Goal: Communication & Community: Answer question/provide support

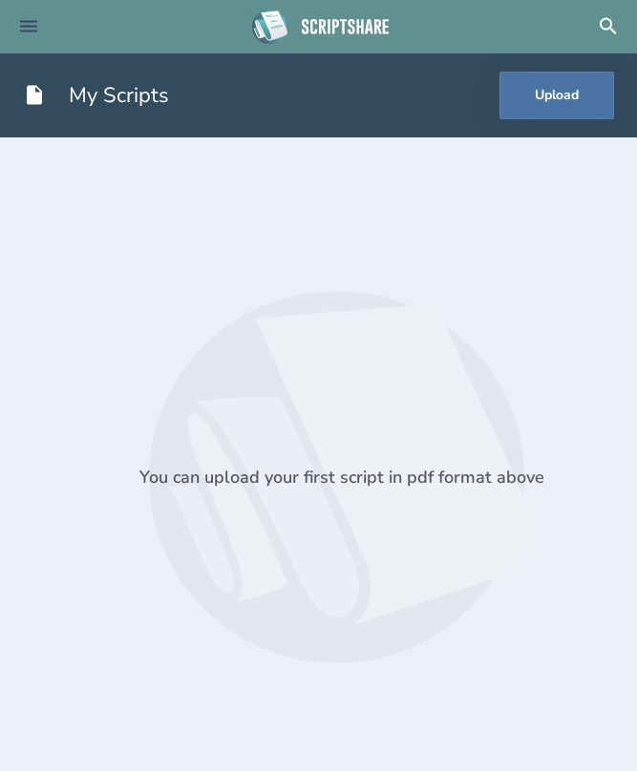
click at [20, 27] on icon at bounding box center [28, 26] width 17 height 11
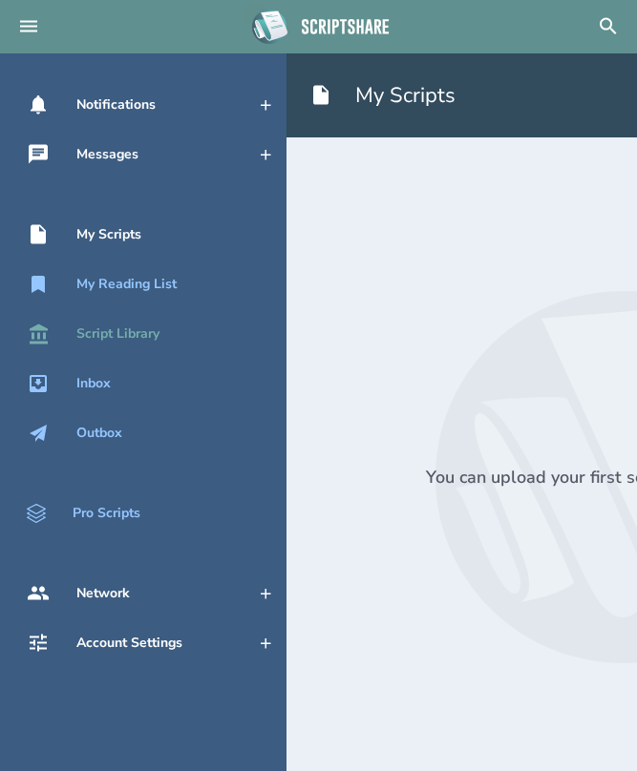
click at [125, 331] on div "Script Library" at bounding box center [117, 333] width 83 height 15
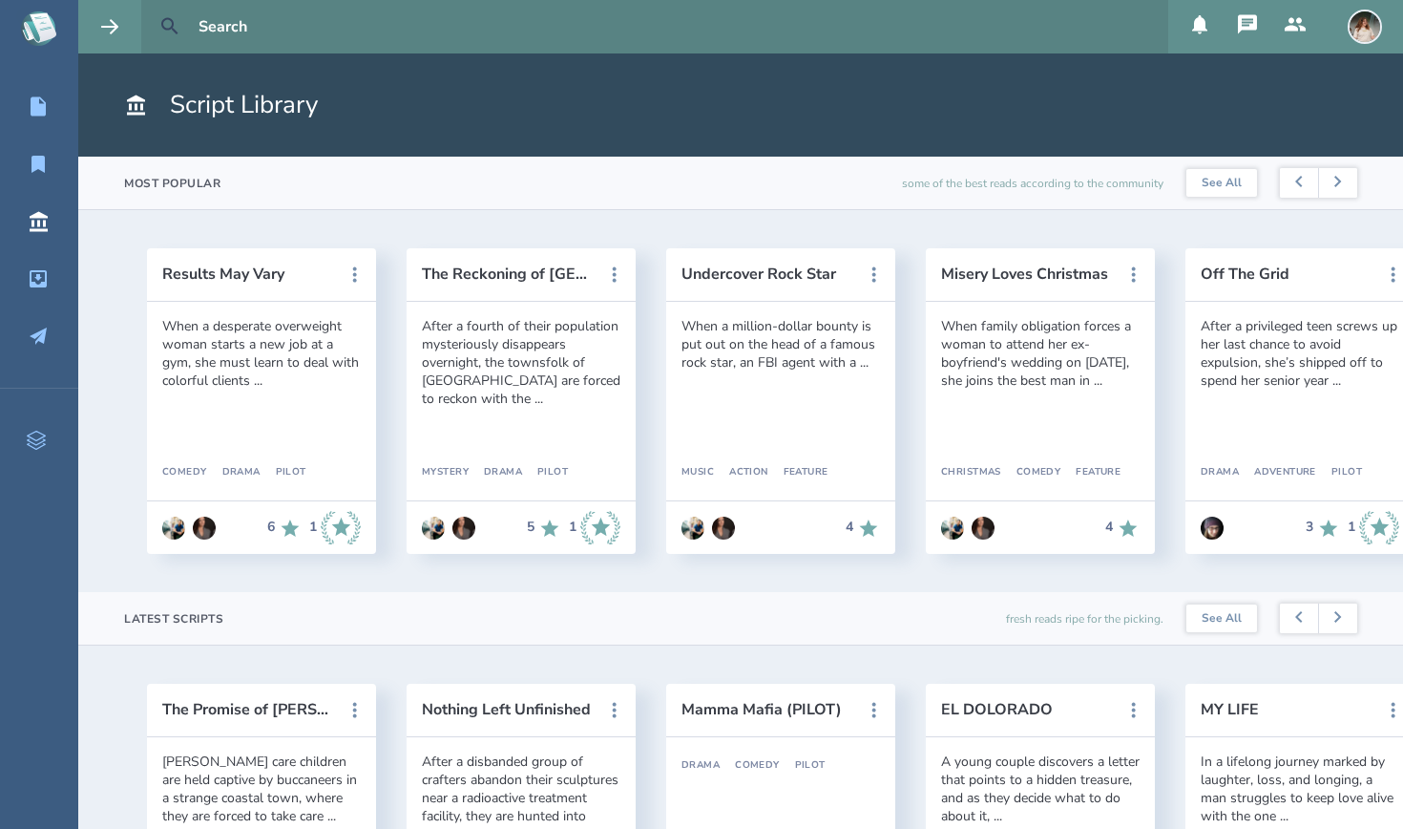
click at [174, 27] on icon at bounding box center [169, 26] width 23 height 23
click at [173, 19] on icon at bounding box center [169, 26] width 23 height 23
click at [220, 11] on input "text" at bounding box center [676, 26] width 970 height 53
type input "[PERSON_NAME]"
click at [170, 27] on button at bounding box center [170, 27] width 42 height 42
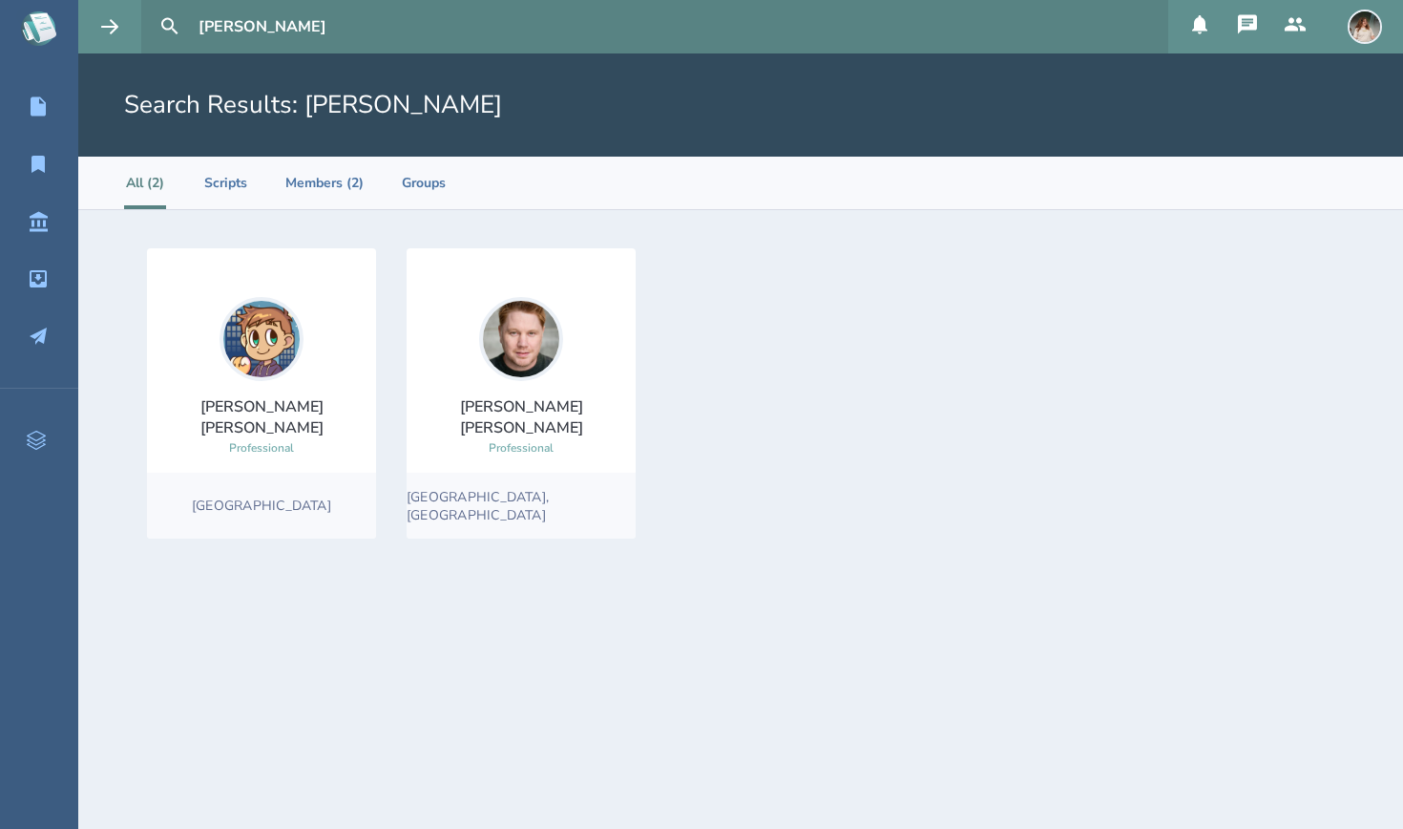
click at [486, 414] on div "[PERSON_NAME]" at bounding box center [521, 417] width 199 height 42
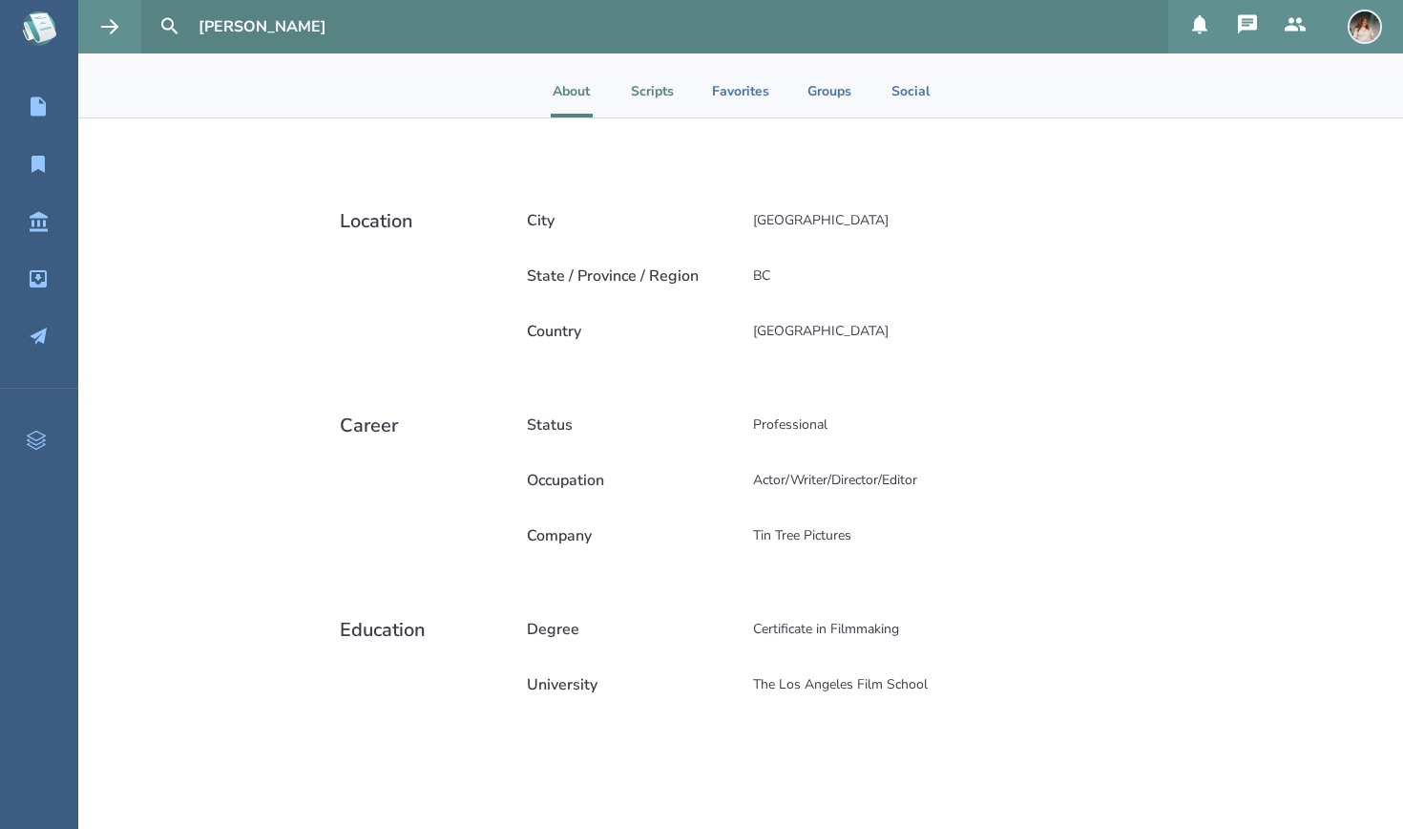
click at [636, 100] on li "Scripts" at bounding box center [652, 91] width 43 height 53
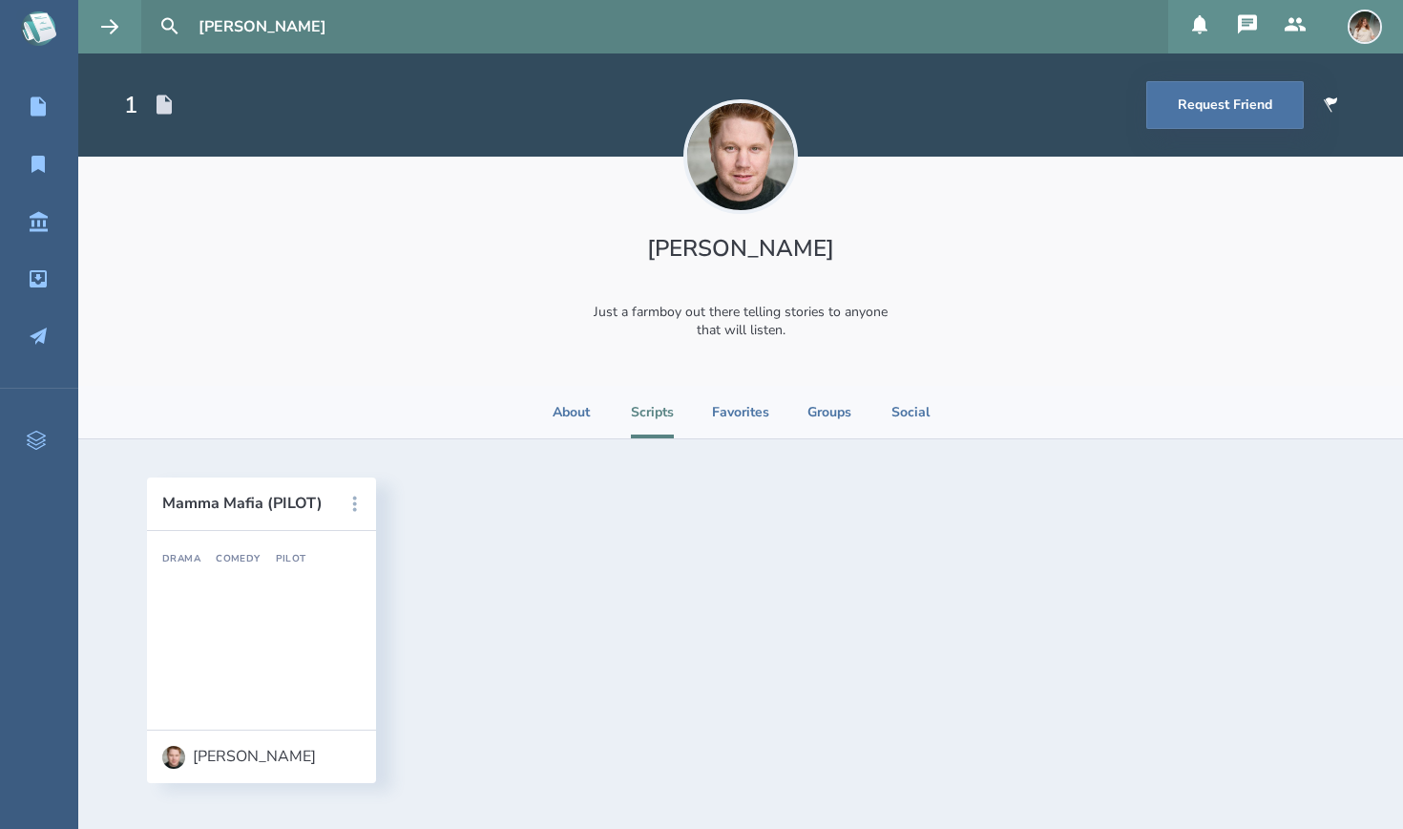
click at [351, 498] on icon at bounding box center [355, 504] width 23 height 23
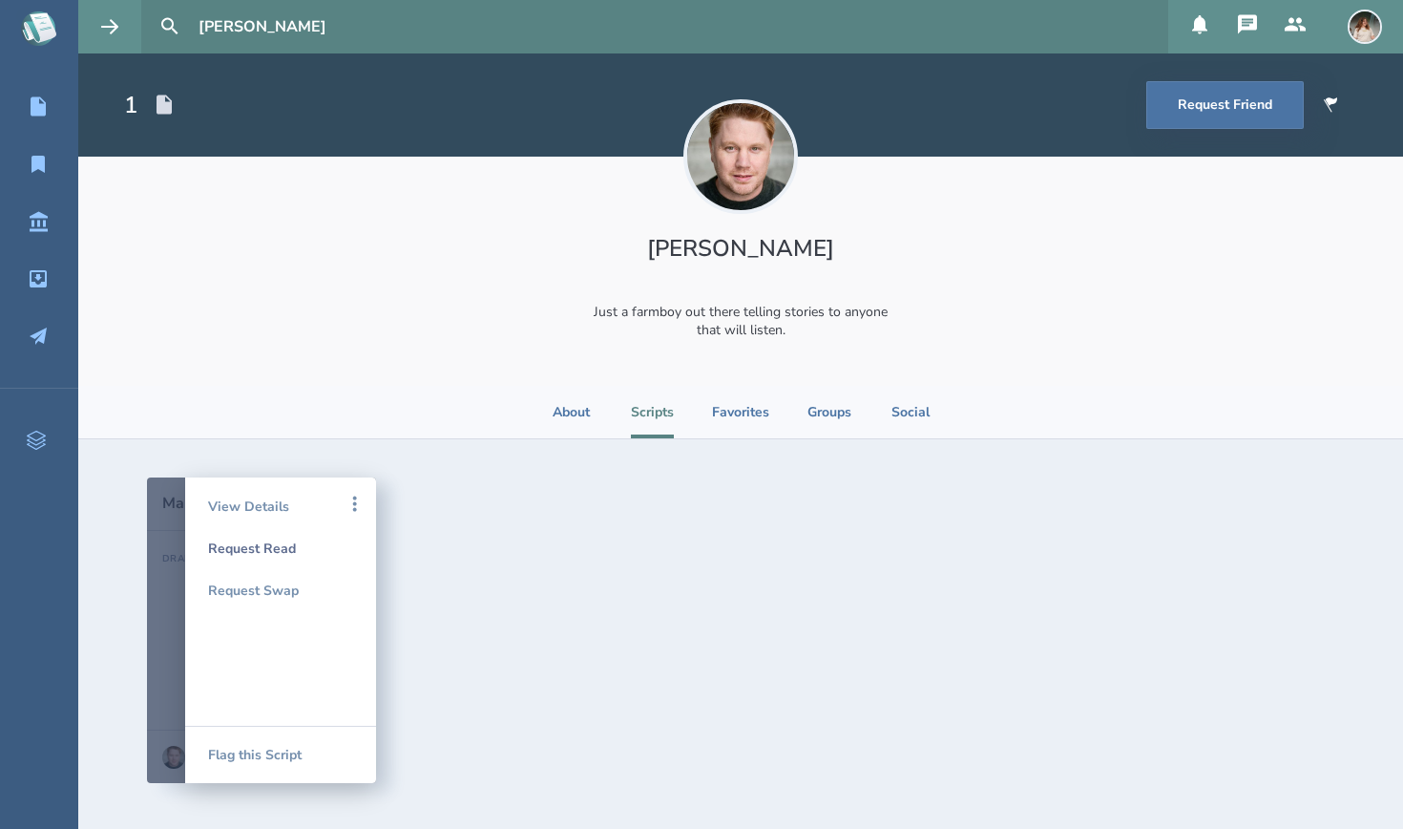
click at [288, 549] on div "Request Read" at bounding box center [280, 548] width 145 height 42
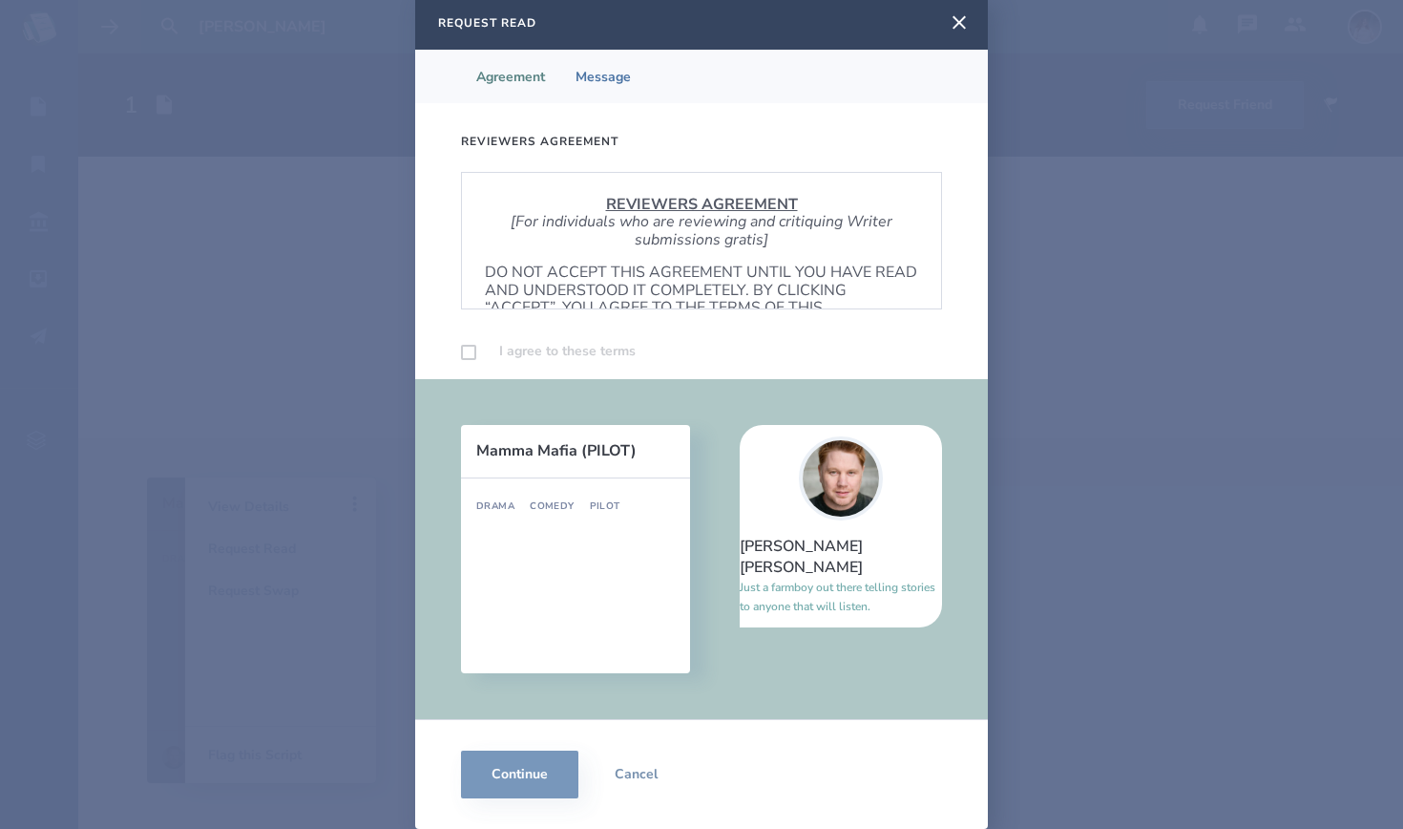
scroll to position [4, 0]
click at [466, 357] on label at bounding box center [468, 352] width 15 height 15
click at [473, 348] on label at bounding box center [468, 352] width 15 height 15
click at [467, 347] on label at bounding box center [468, 352] width 15 height 15
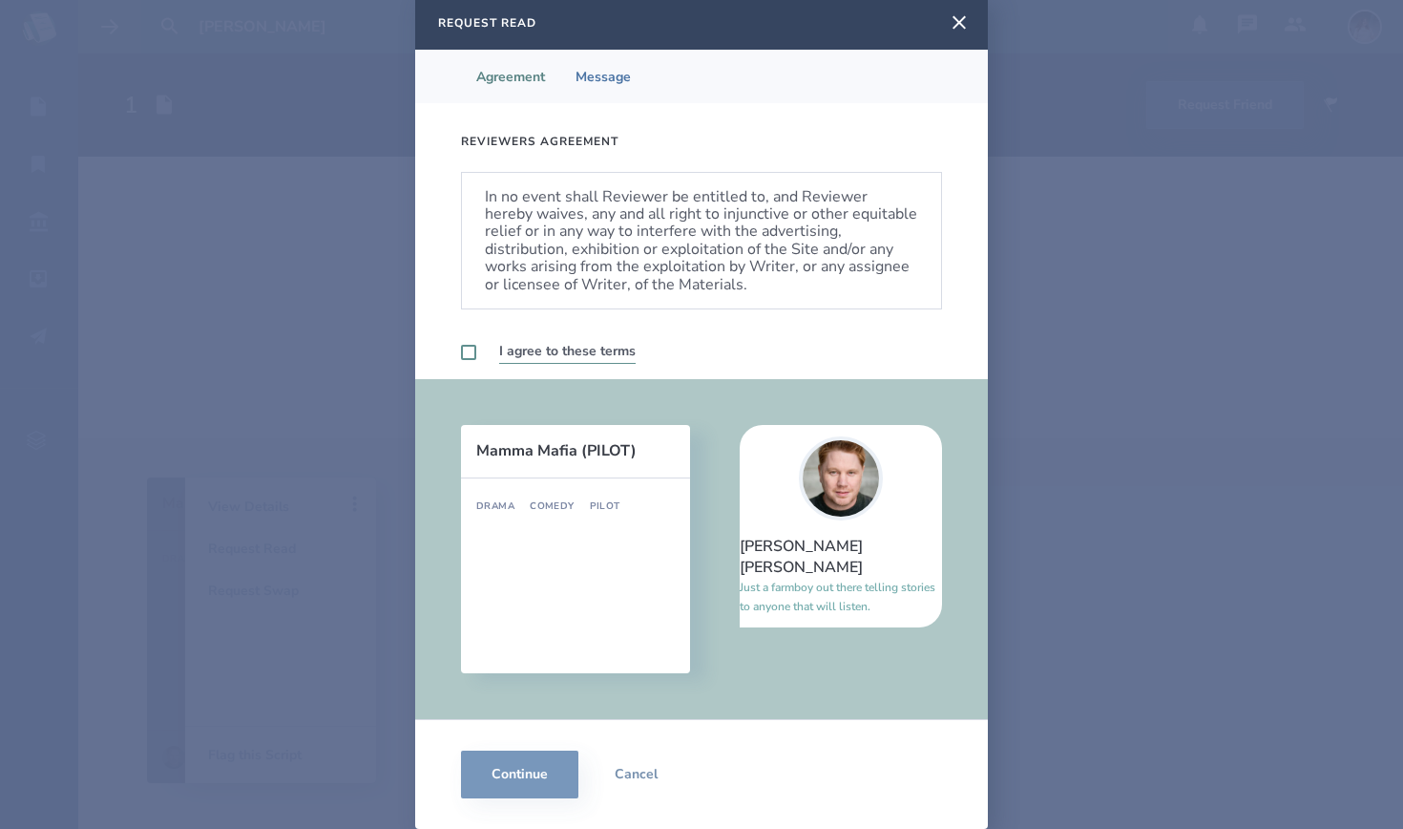
scroll to position [1132, 0]
click at [473, 351] on label at bounding box center [468, 352] width 15 height 15
checkbox input "true"
click at [509, 770] on button "Continue" at bounding box center [519, 774] width 117 height 48
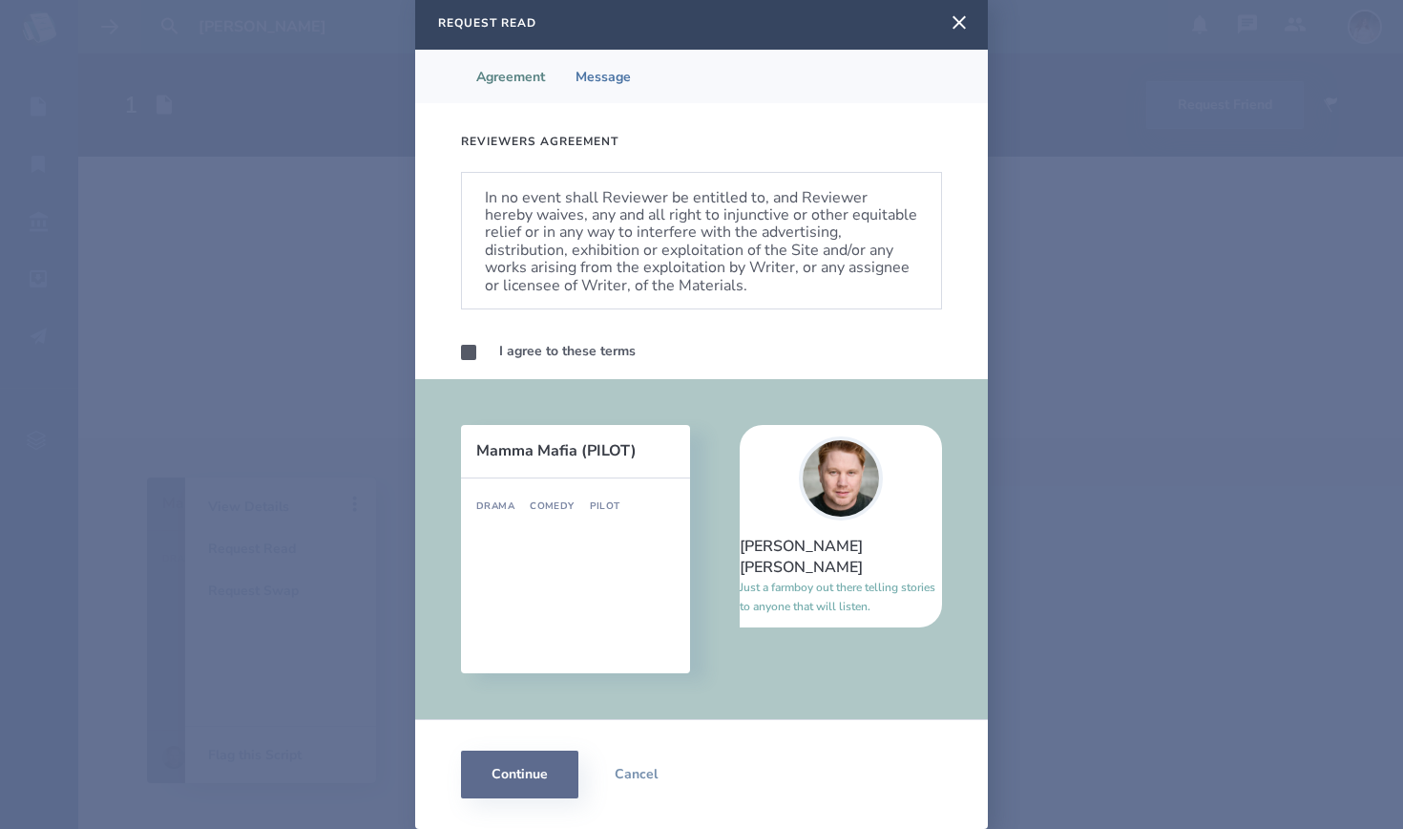
scroll to position [0, 0]
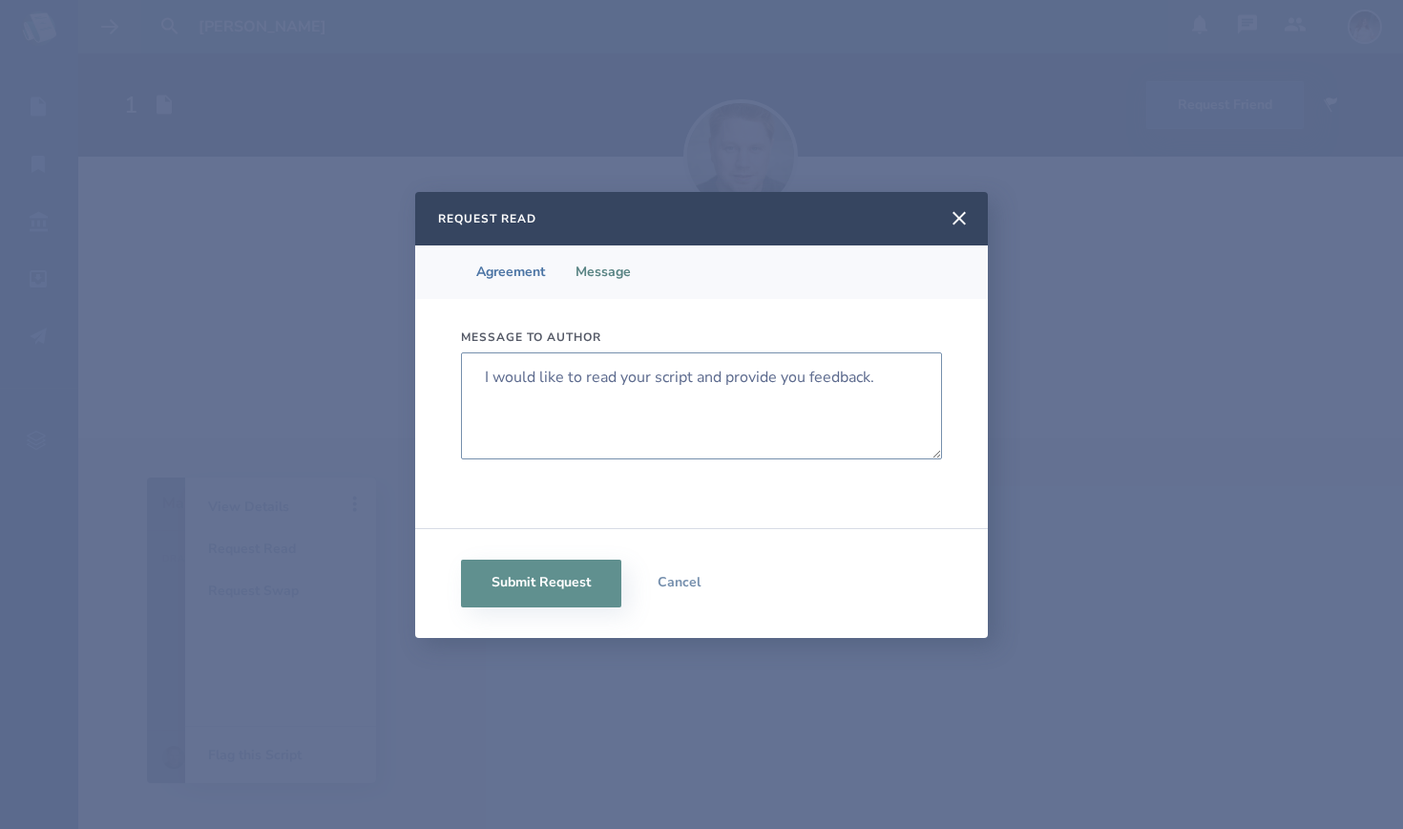
click at [619, 364] on textarea "I would like to read your script and provide you feedback." at bounding box center [701, 405] width 481 height 107
drag, startPoint x: 900, startPoint y: 374, endPoint x: 406, endPoint y: 356, distance: 494.8
click at [405, 370] on div "Request Read Agreement Message Message to author I would like to read your scri…" at bounding box center [701, 414] width 1403 height 829
type textarea "Hi! I would love a chance to review your script and give notes!"
click at [513, 573] on button "Submit Request" at bounding box center [541, 583] width 160 height 48
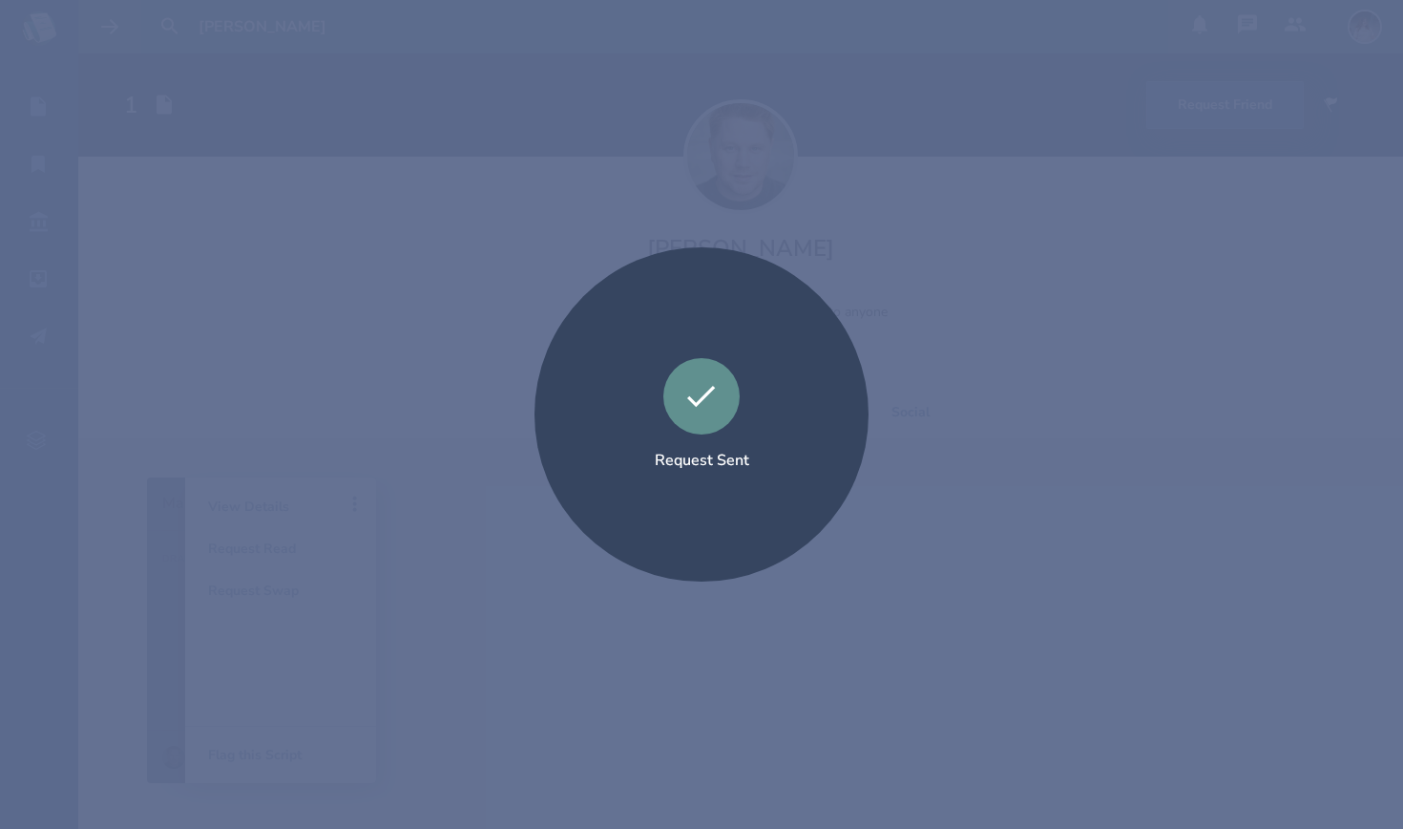
click at [513, 573] on div "Request Sent" at bounding box center [701, 414] width 1403 height 829
click at [636, 433] on div "Request Sent" at bounding box center [702, 414] width 334 height 334
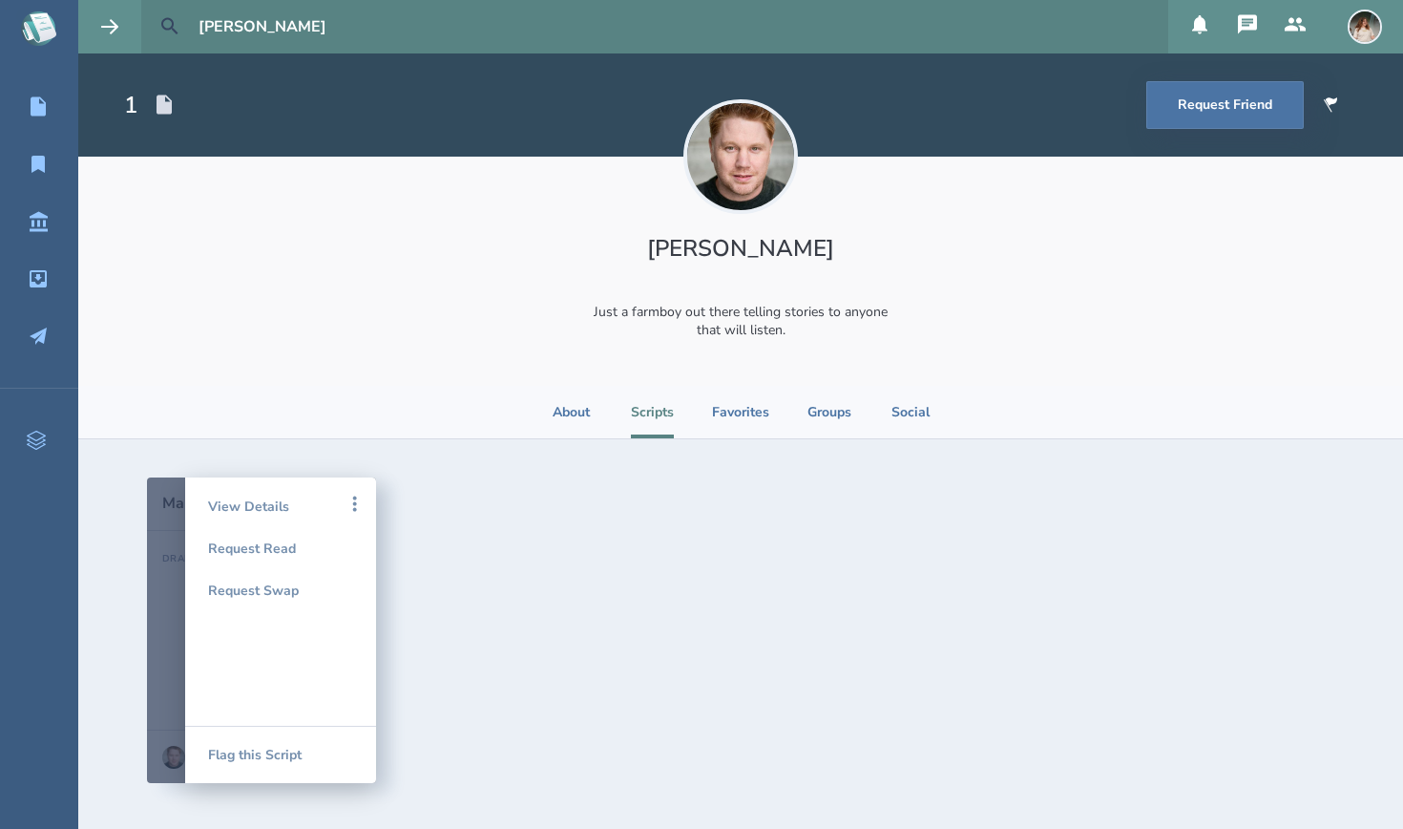
click at [168, 17] on icon at bounding box center [169, 26] width 23 height 23
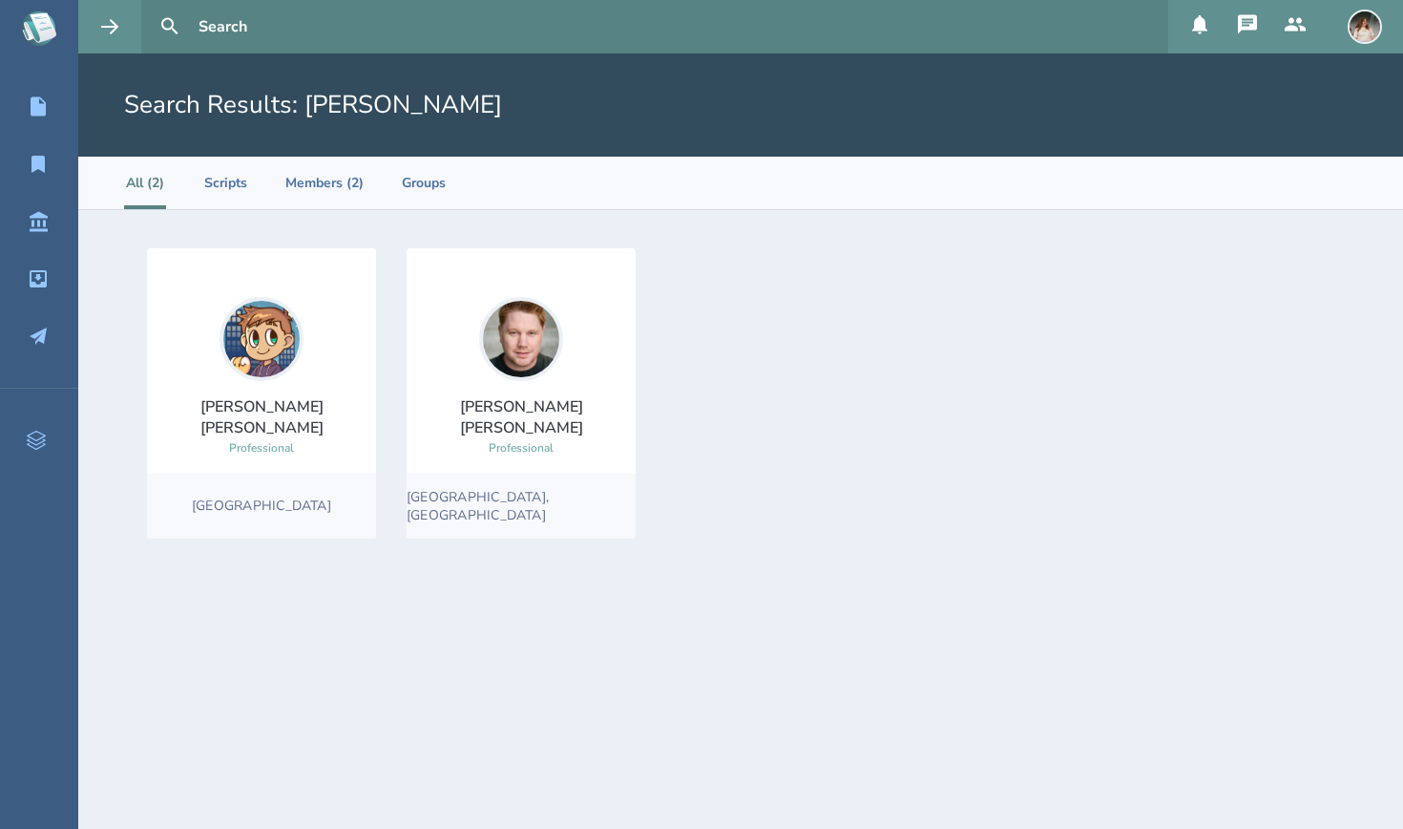
click at [250, 53] on input "text" at bounding box center [676, 26] width 970 height 53
paste input "[PERSON_NAME]"
type input "[PERSON_NAME]"
click at [170, 27] on button at bounding box center [170, 27] width 42 height 42
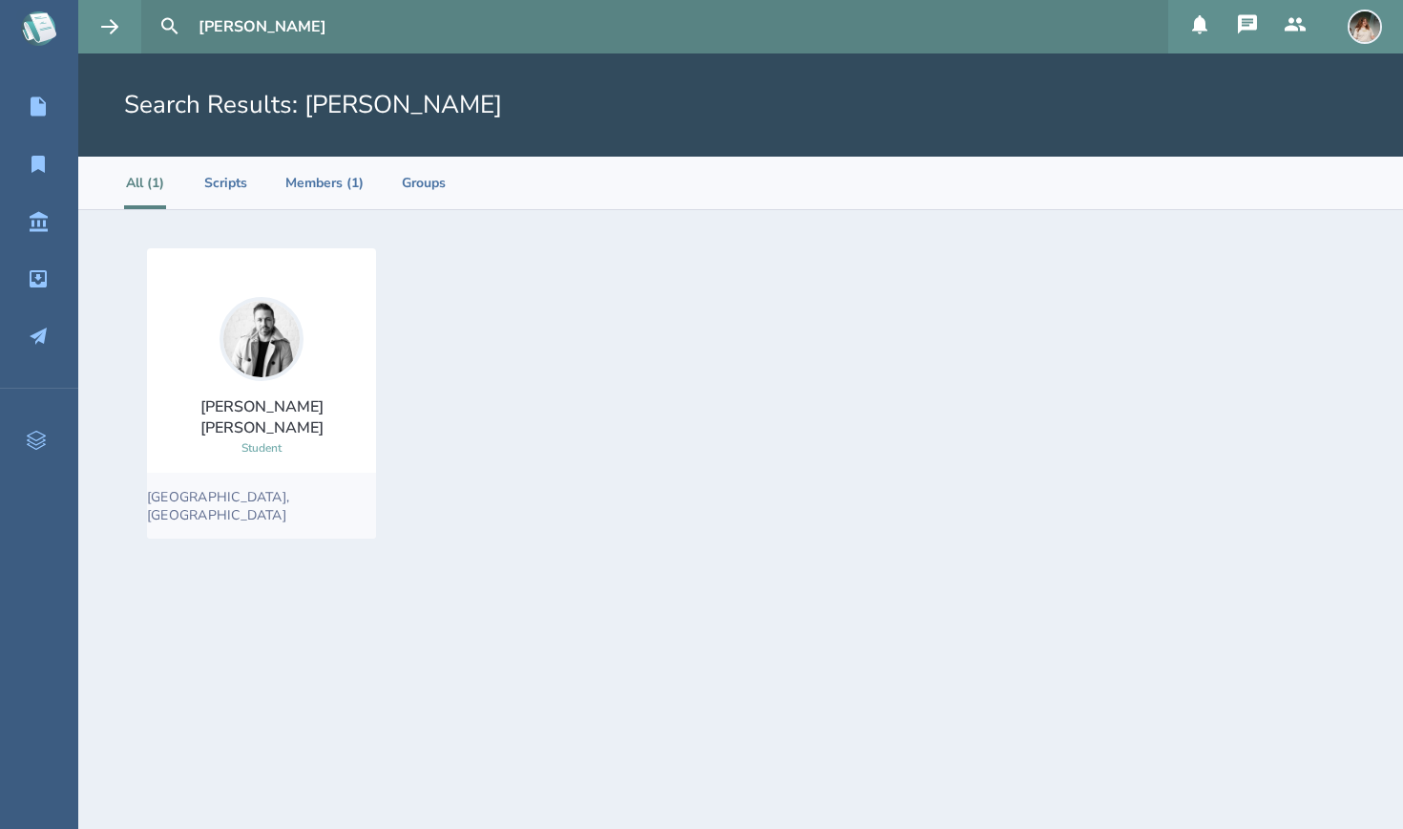
click at [278, 326] on img at bounding box center [262, 339] width 84 height 84
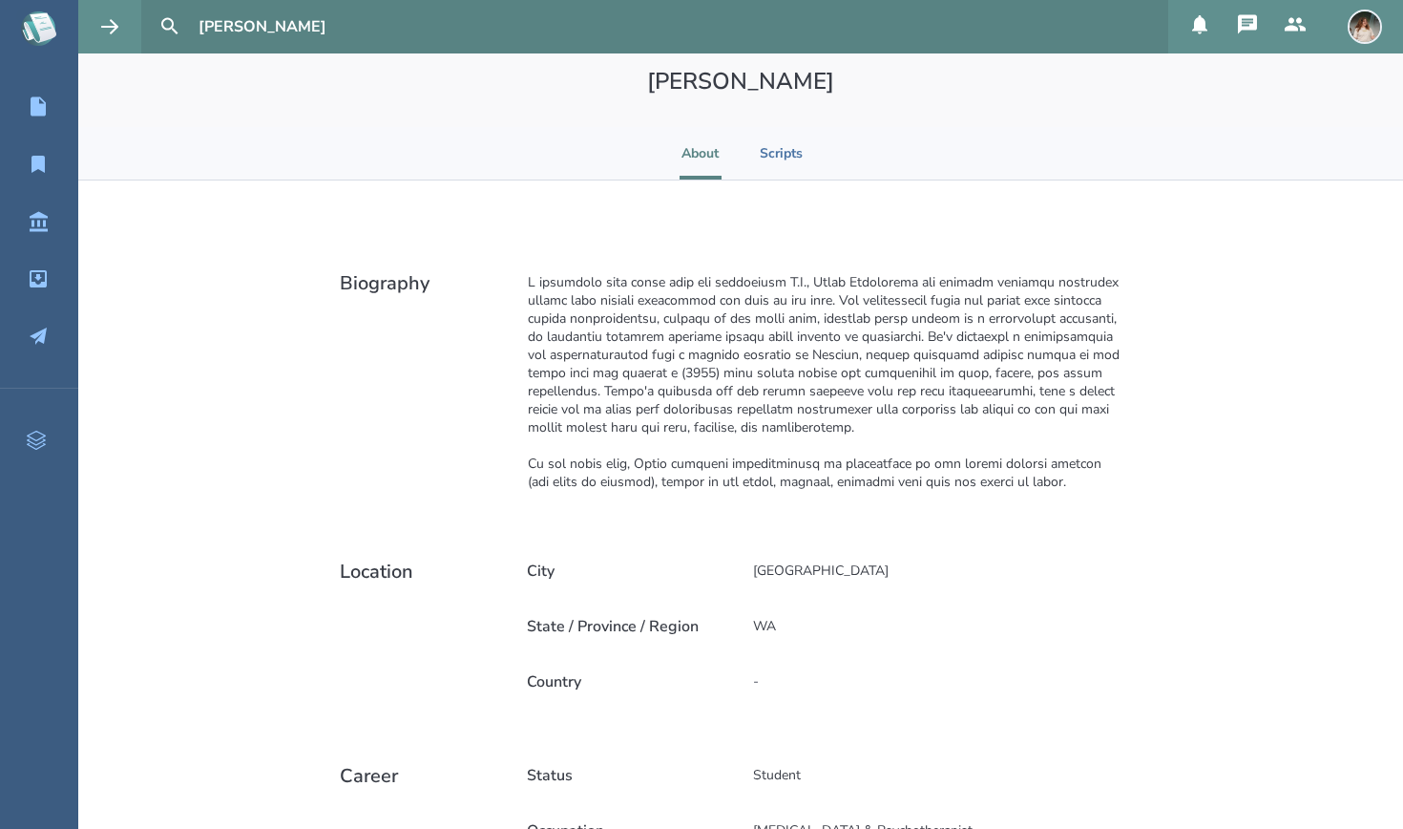
scroll to position [166, 0]
click at [636, 158] on li "Scripts" at bounding box center [781, 154] width 43 height 53
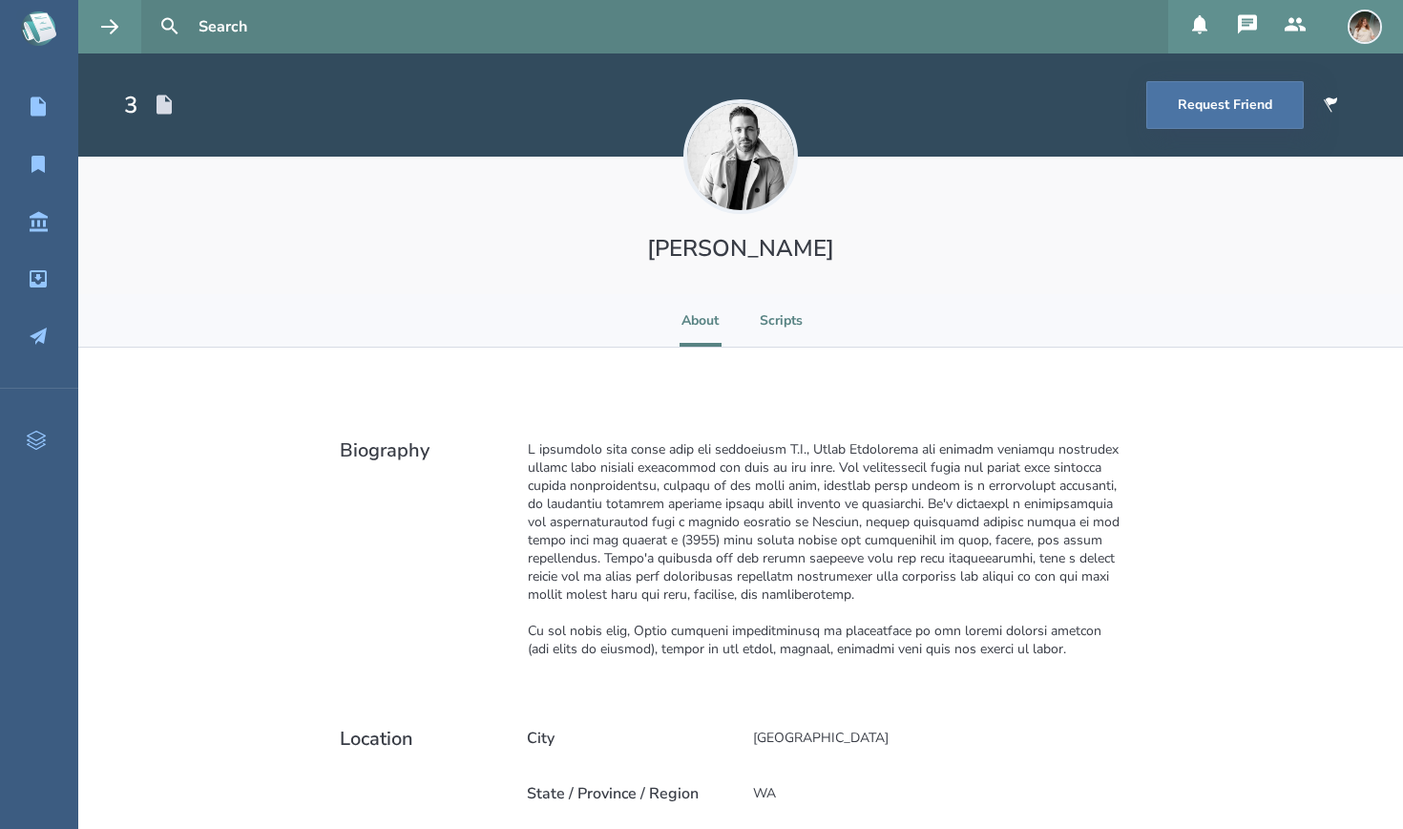
scroll to position [0, 0]
click at [636, 322] on li "Scripts" at bounding box center [781, 320] width 43 height 53
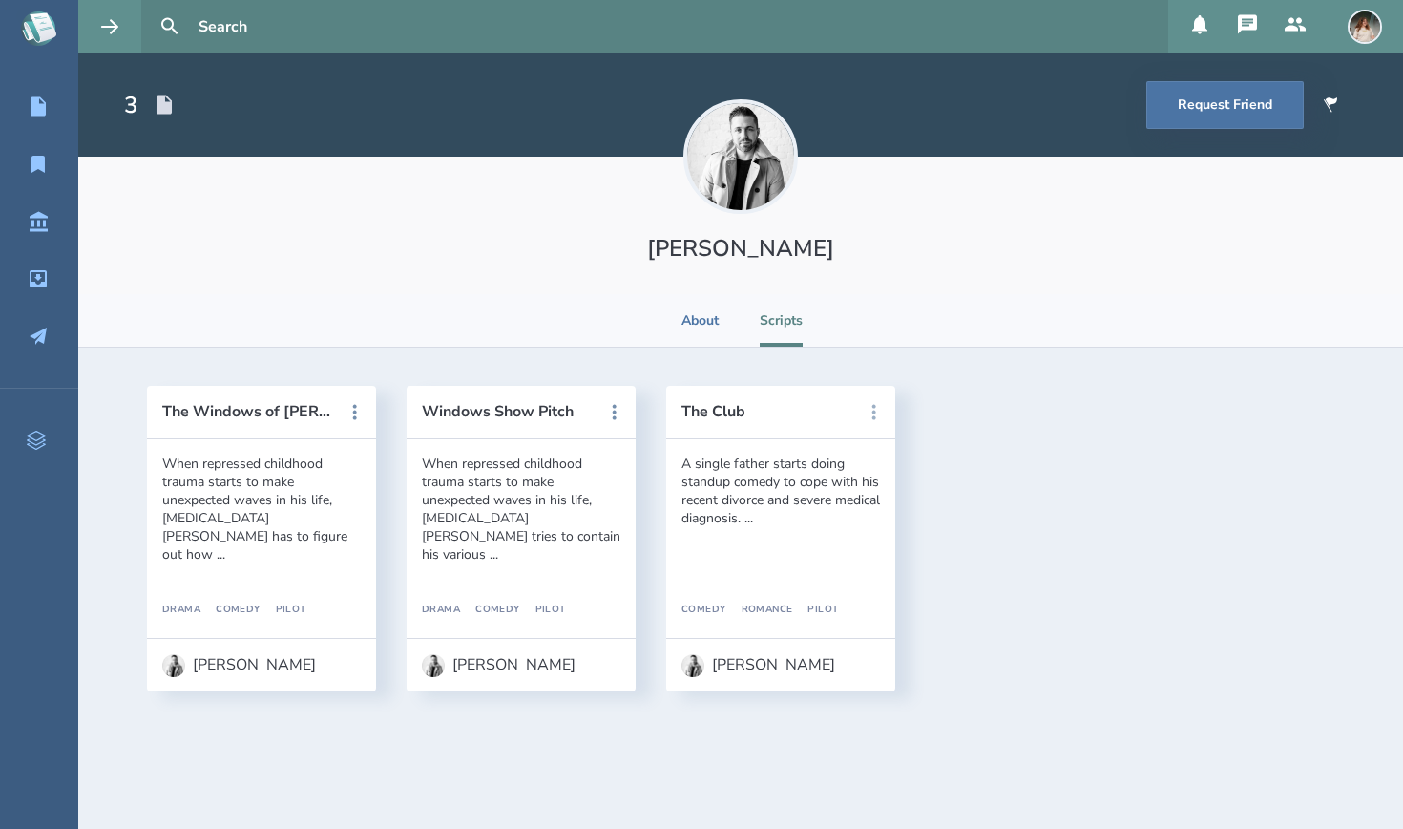
click at [636, 410] on icon at bounding box center [874, 412] width 23 height 23
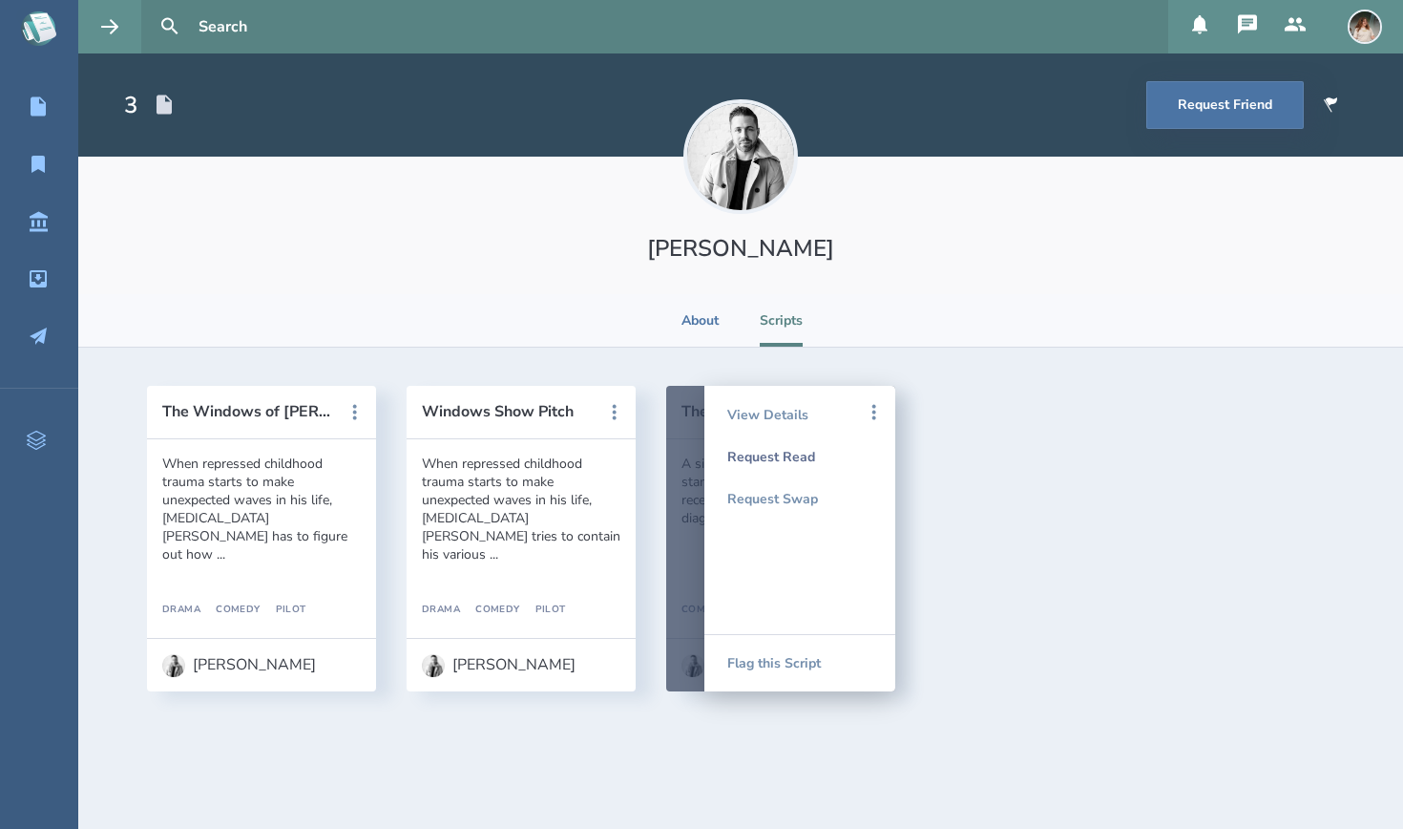
click at [636, 459] on div "Request Read" at bounding box center [799, 456] width 145 height 42
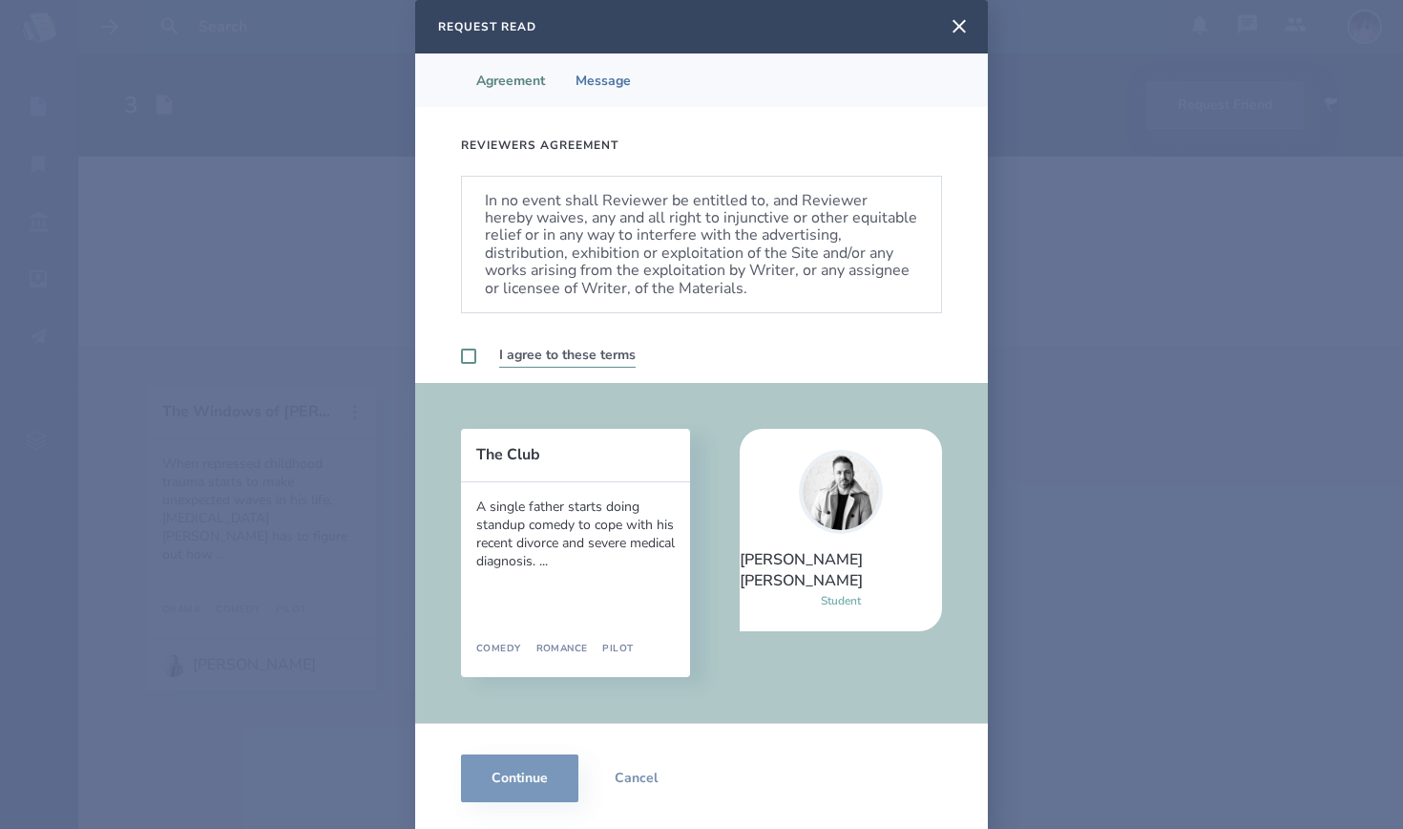
scroll to position [1132, 0]
click at [470, 353] on label at bounding box center [468, 355] width 15 height 15
checkbox input "true"
click at [507, 770] on button "Continue" at bounding box center [519, 778] width 117 height 48
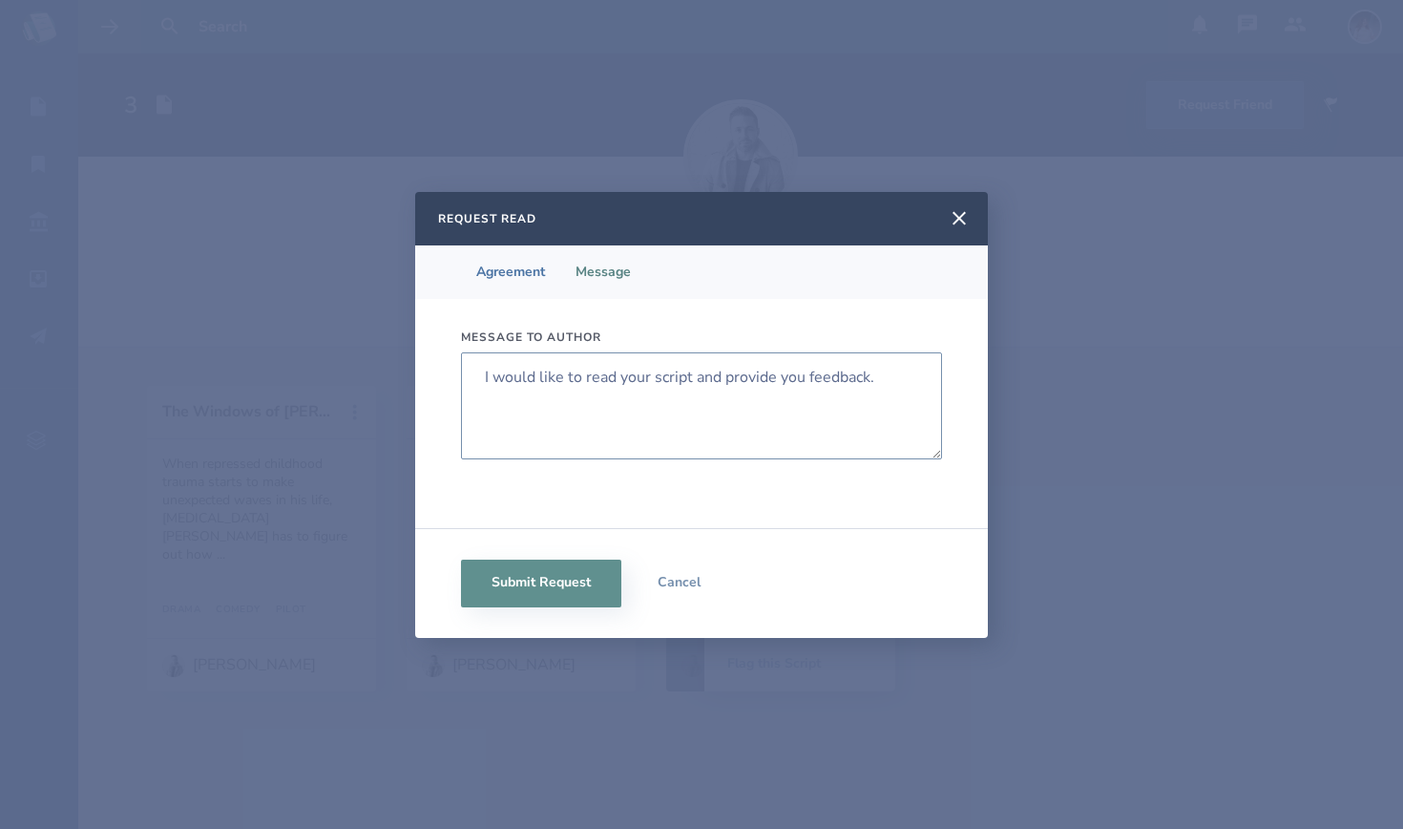
click at [636, 374] on textarea "I would like to read your script and provide you feedback." at bounding box center [701, 405] width 481 height 107
drag, startPoint x: 905, startPoint y: 380, endPoint x: 338, endPoint y: 381, distance: 567.0
click at [338, 382] on div "Request Read Agreement Message Message to author I would like to read your scri…" at bounding box center [701, 414] width 1403 height 829
type textarea "Hi! I would love a chance to read your pilot."
click at [563, 599] on button "Submit Request" at bounding box center [541, 583] width 160 height 48
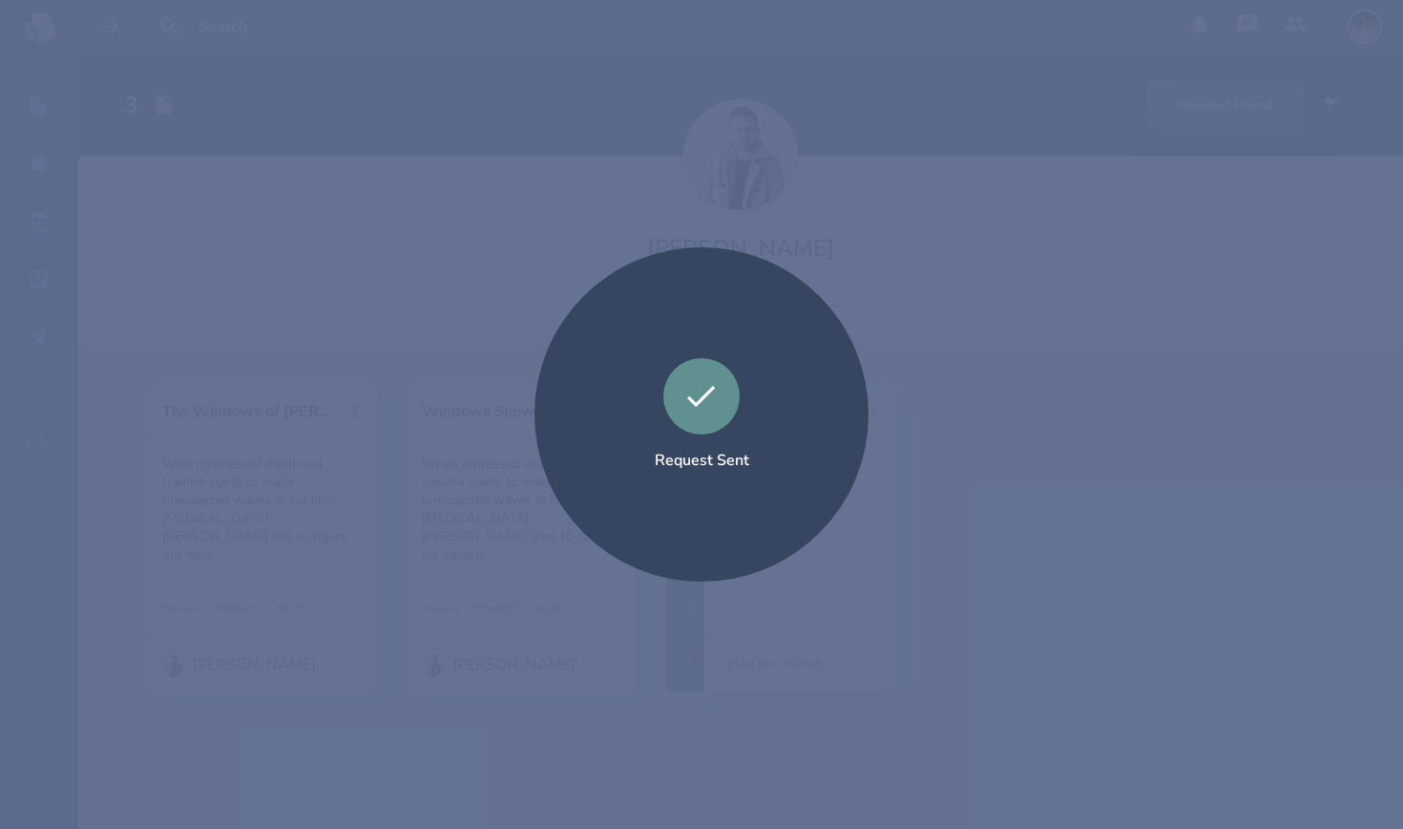
click at [636, 619] on div "Request Sent" at bounding box center [701, 414] width 1403 height 829
click at [636, 468] on div "Request Sent" at bounding box center [702, 414] width 334 height 334
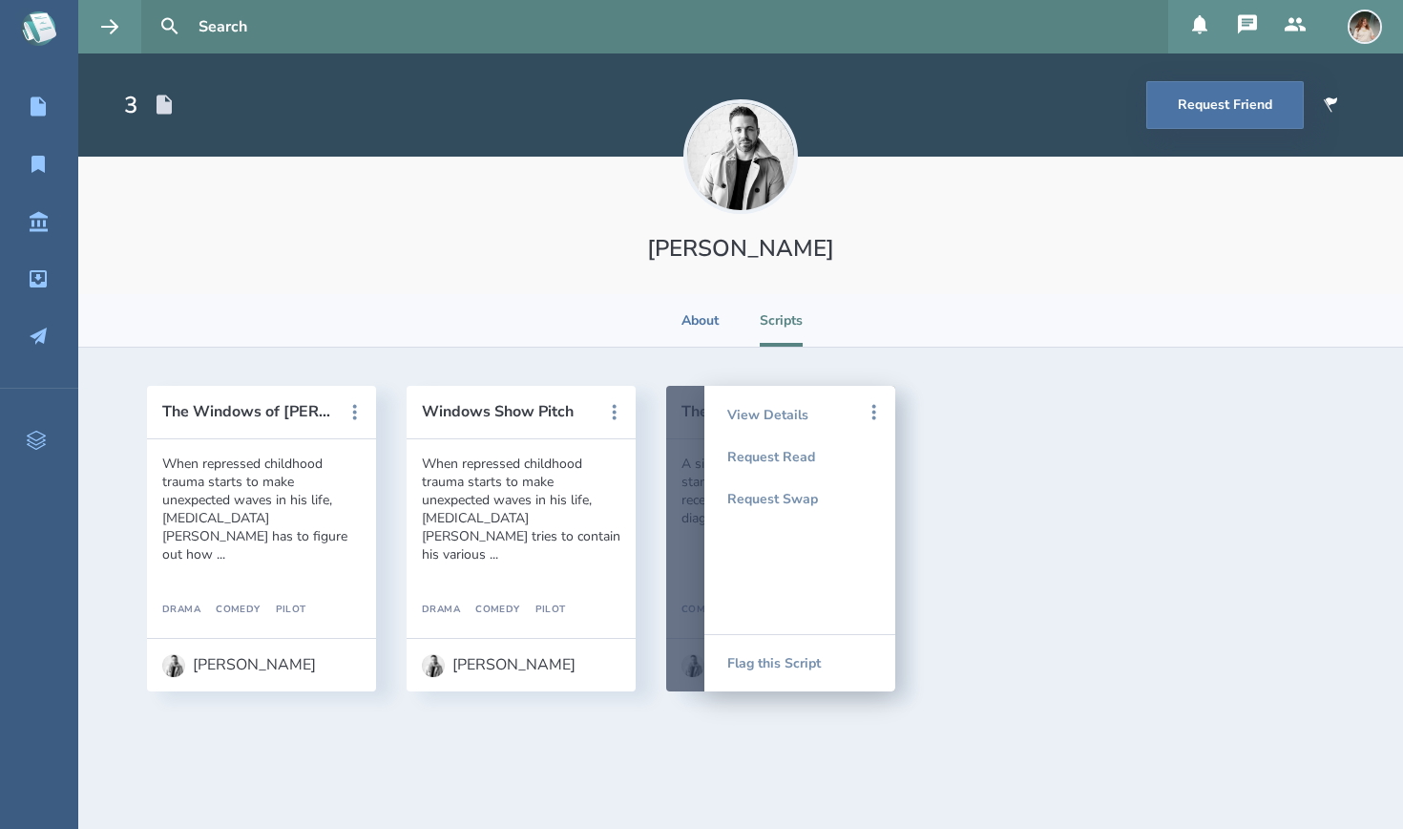
click at [636, 472] on div at bounding box center [780, 538] width 229 height 305
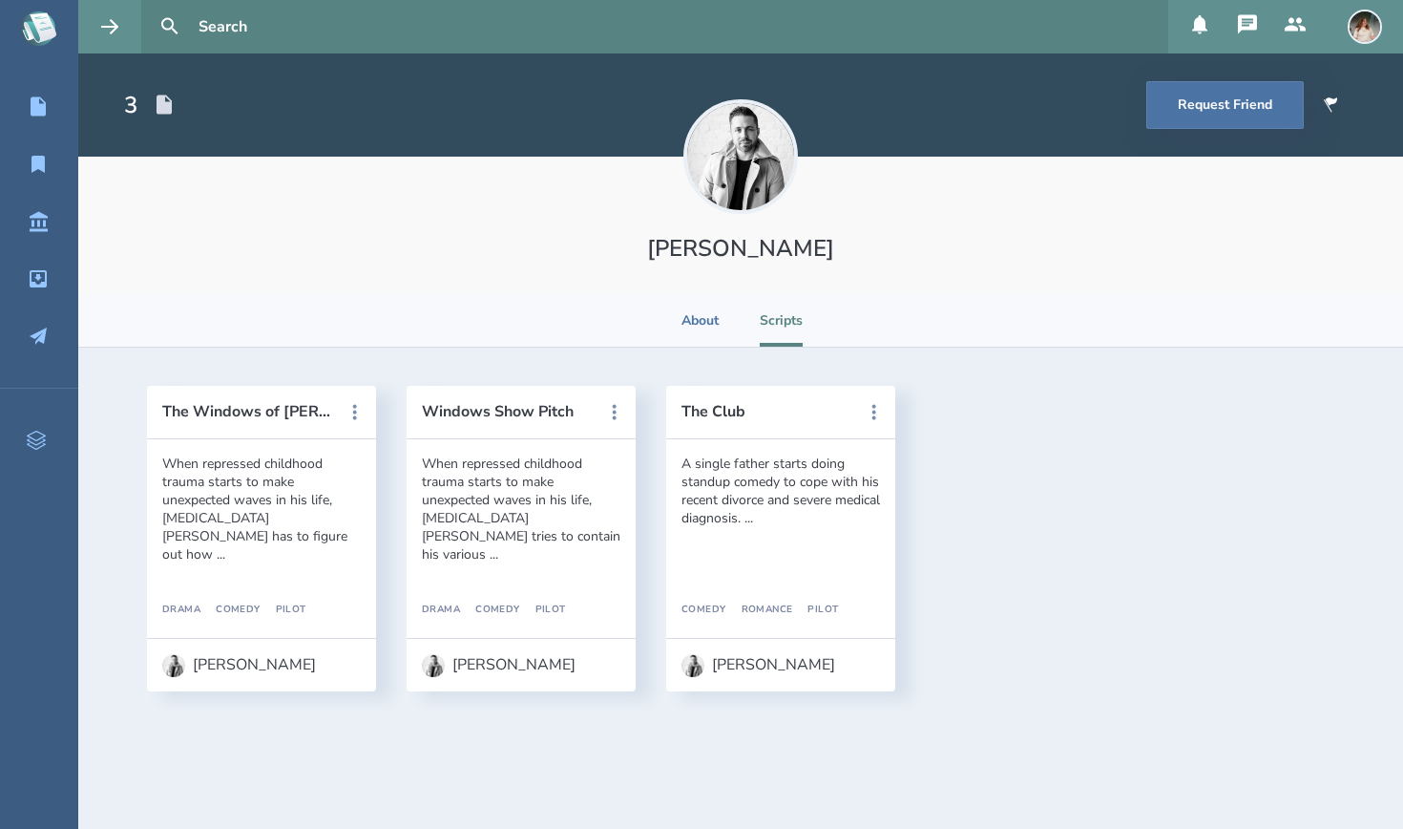
click at [636, 472] on div "A single father starts doing standup comedy to cope with his recent divorce and…" at bounding box center [781, 490] width 199 height 73
click at [636, 411] on button "The Club" at bounding box center [768, 411] width 172 height 17
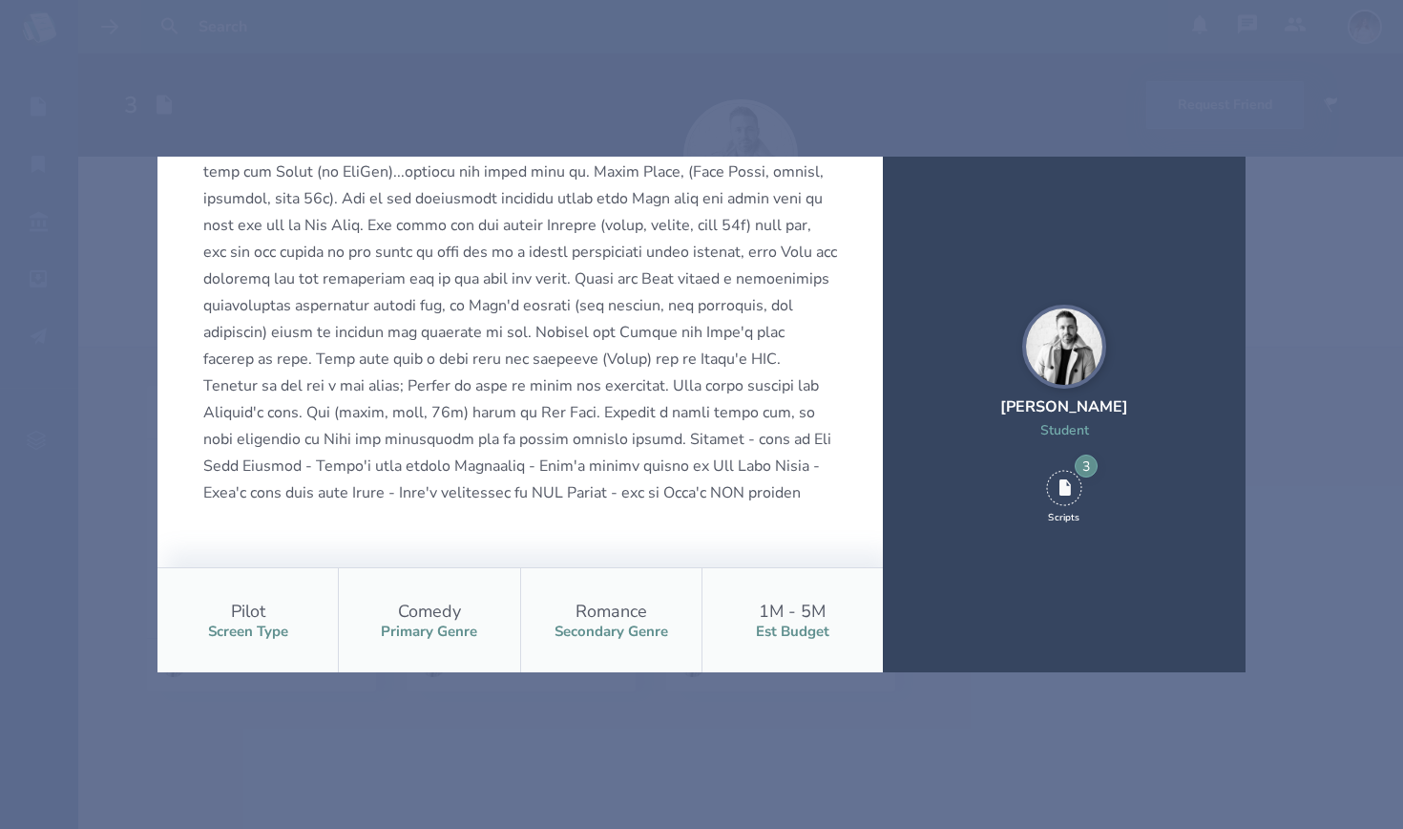
scroll to position [884, 0]
click at [636, 743] on div "The Club Request Swap A single father starts doing standup comedy to cope with …" at bounding box center [701, 414] width 1403 height 829
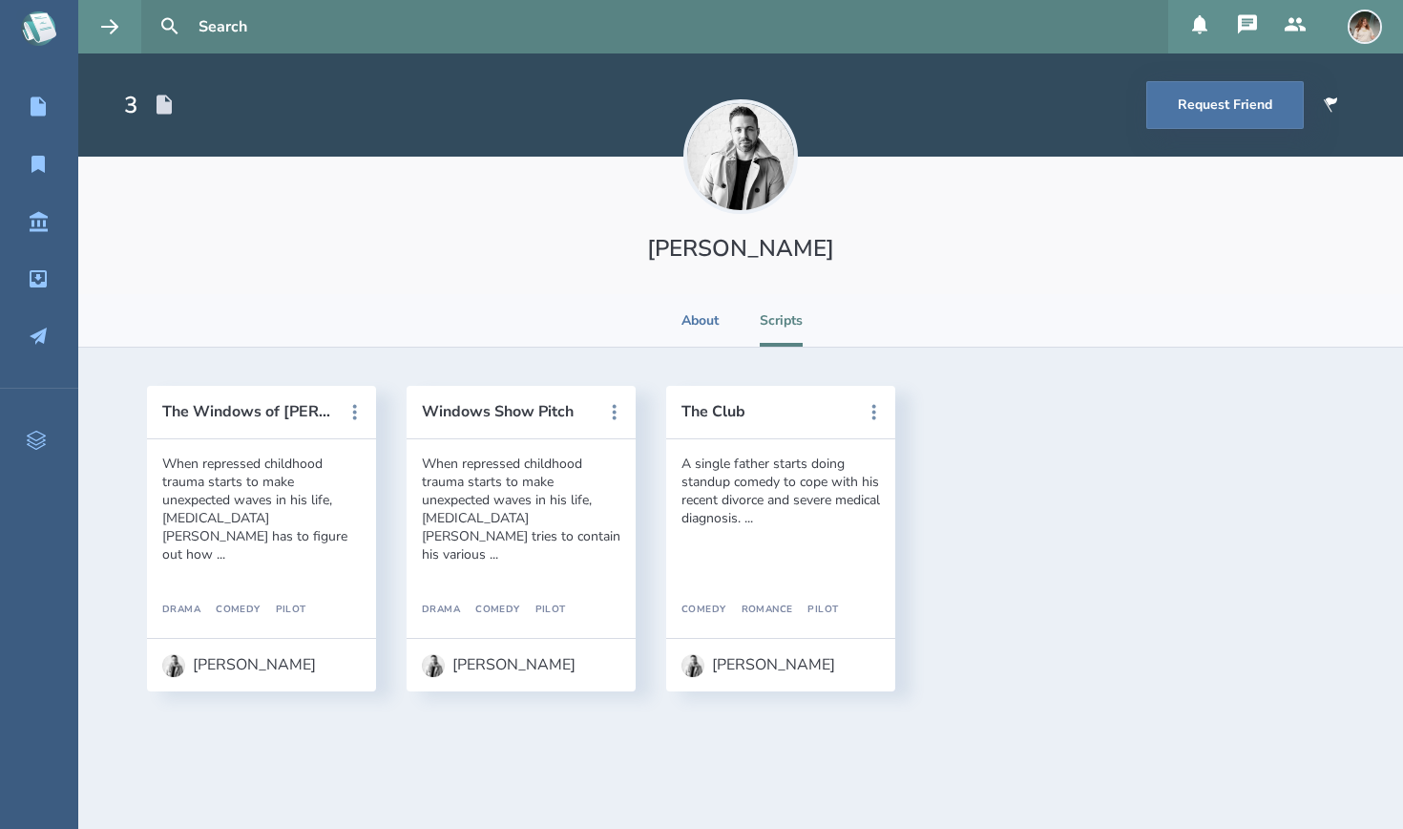
scroll to position [0, 0]
click at [294, 487] on div "When repressed childhood trauma starts to make unexpected waves in his life, [M…" at bounding box center [261, 508] width 199 height 109
click at [636, 318] on li "About" at bounding box center [701, 320] width 42 height 53
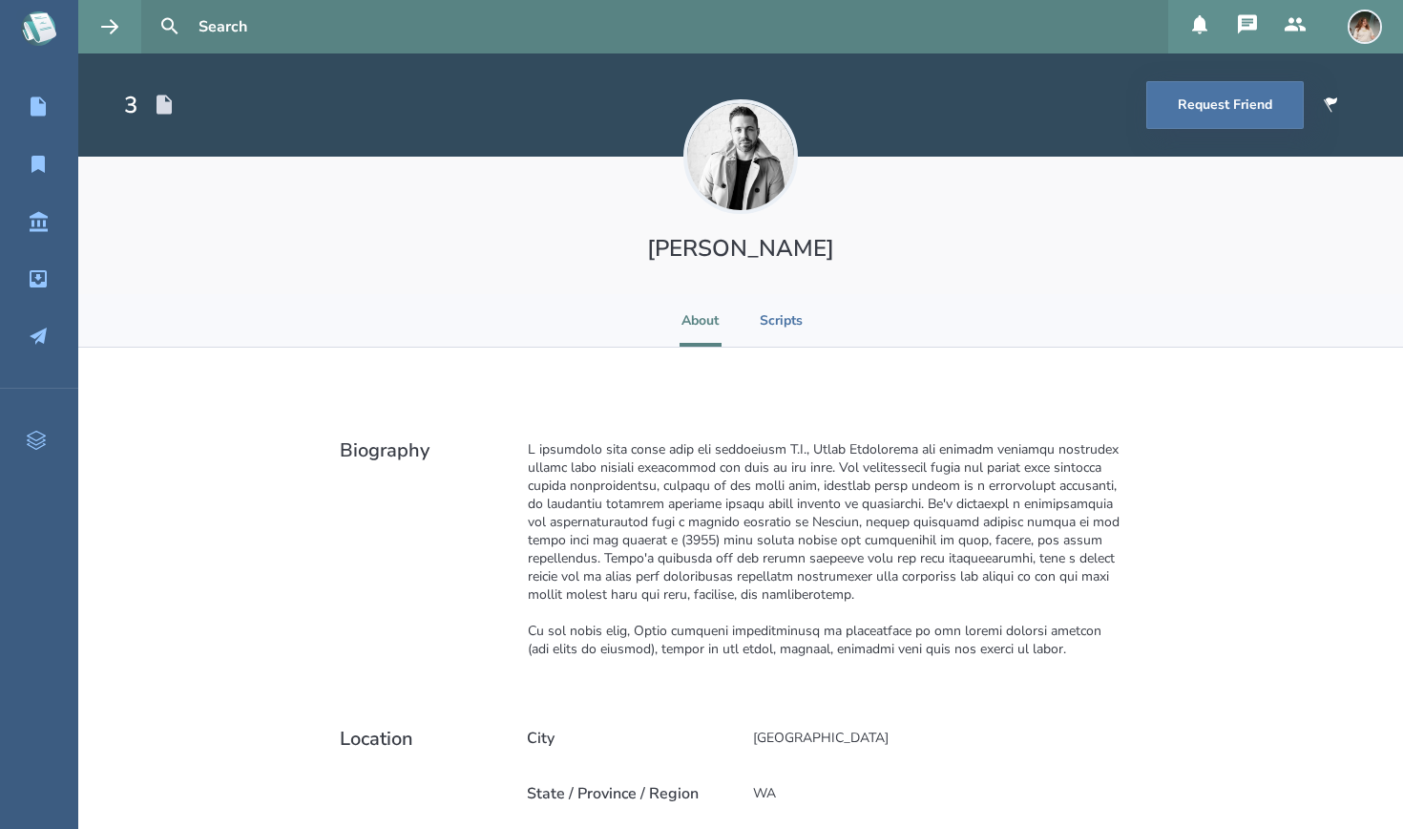
click at [636, 18] on img at bounding box center [1365, 27] width 34 height 34
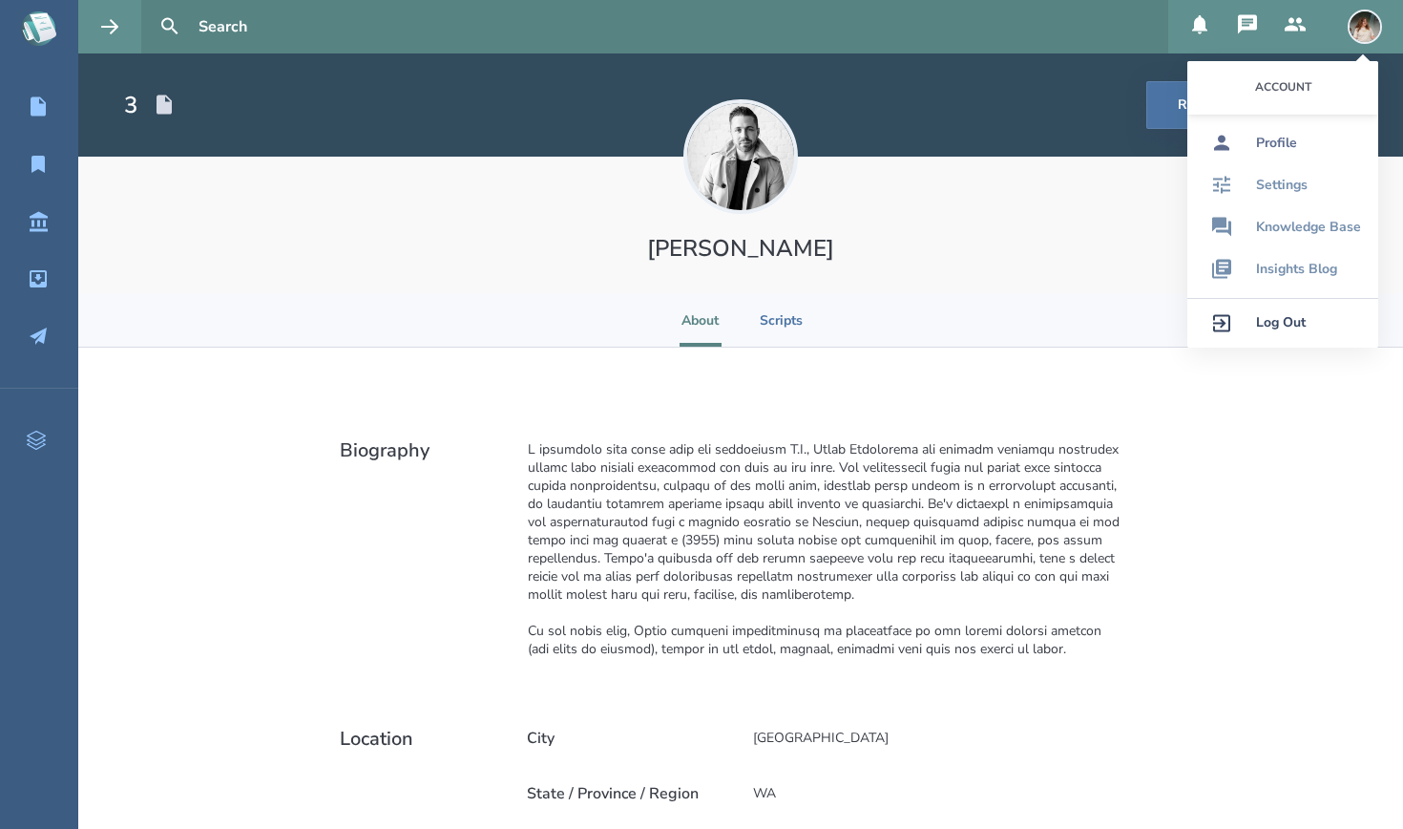
click at [636, 132] on link "Profile" at bounding box center [1283, 143] width 191 height 42
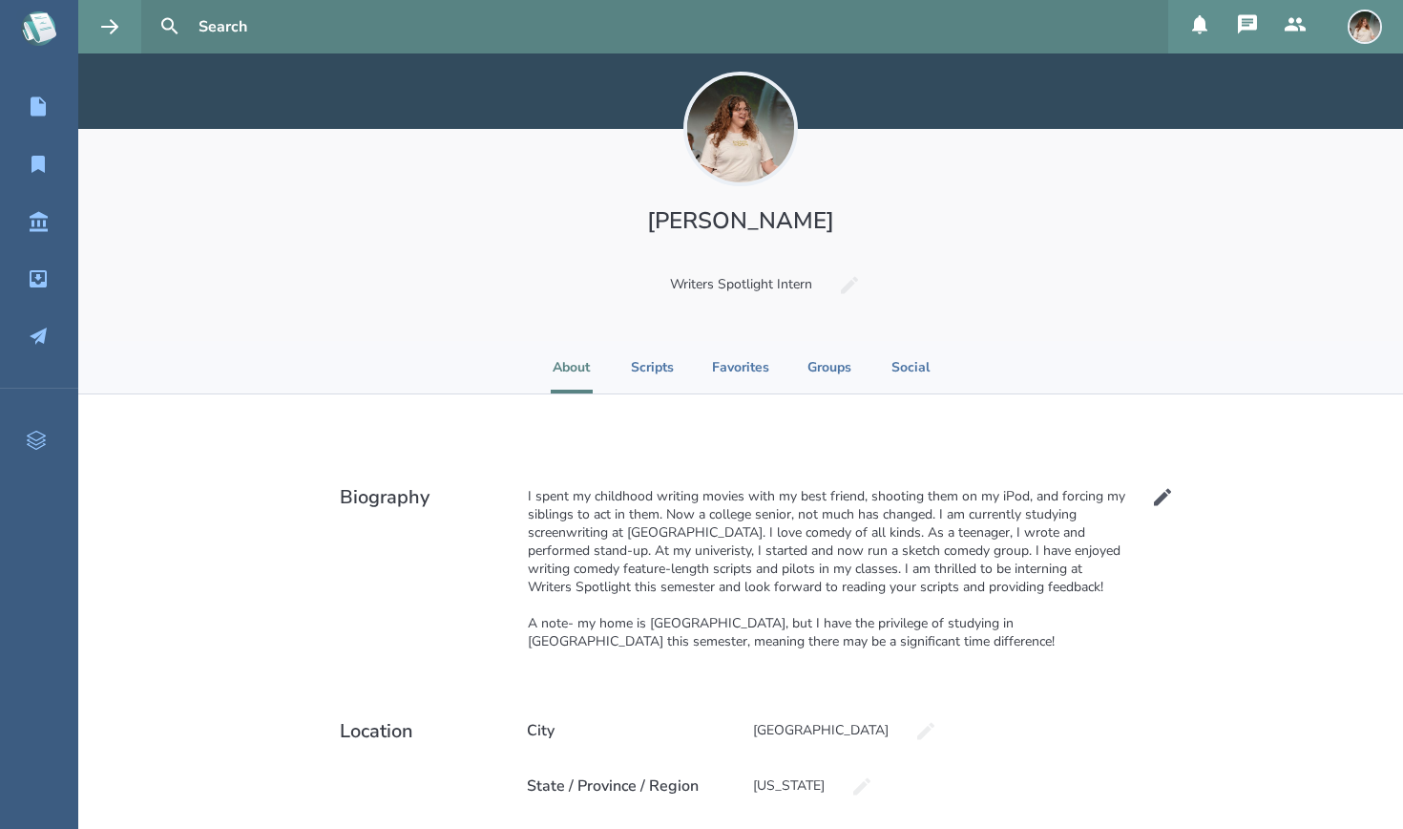
scroll to position [30, 0]
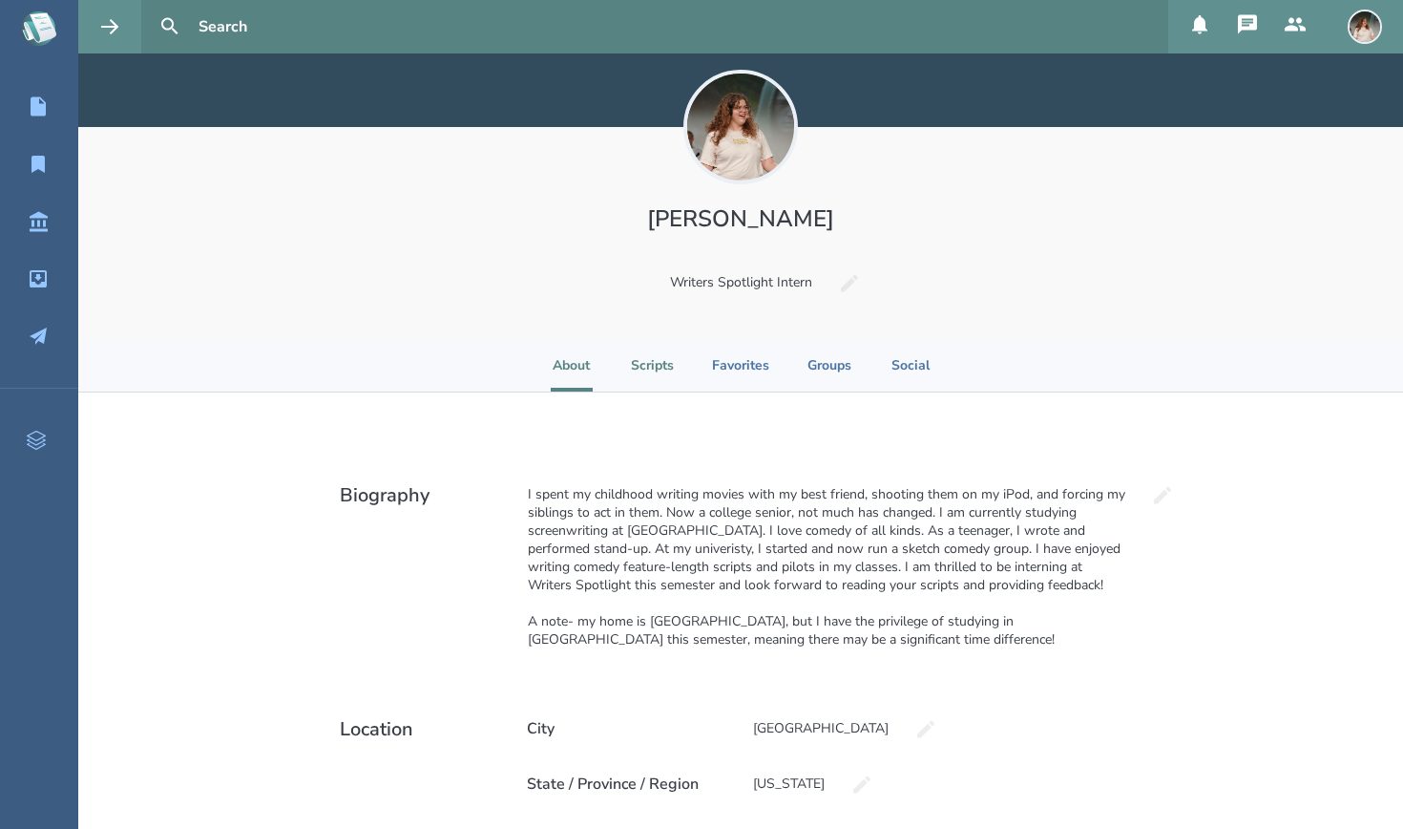
click at [631, 368] on li "Scripts" at bounding box center [652, 365] width 43 height 53
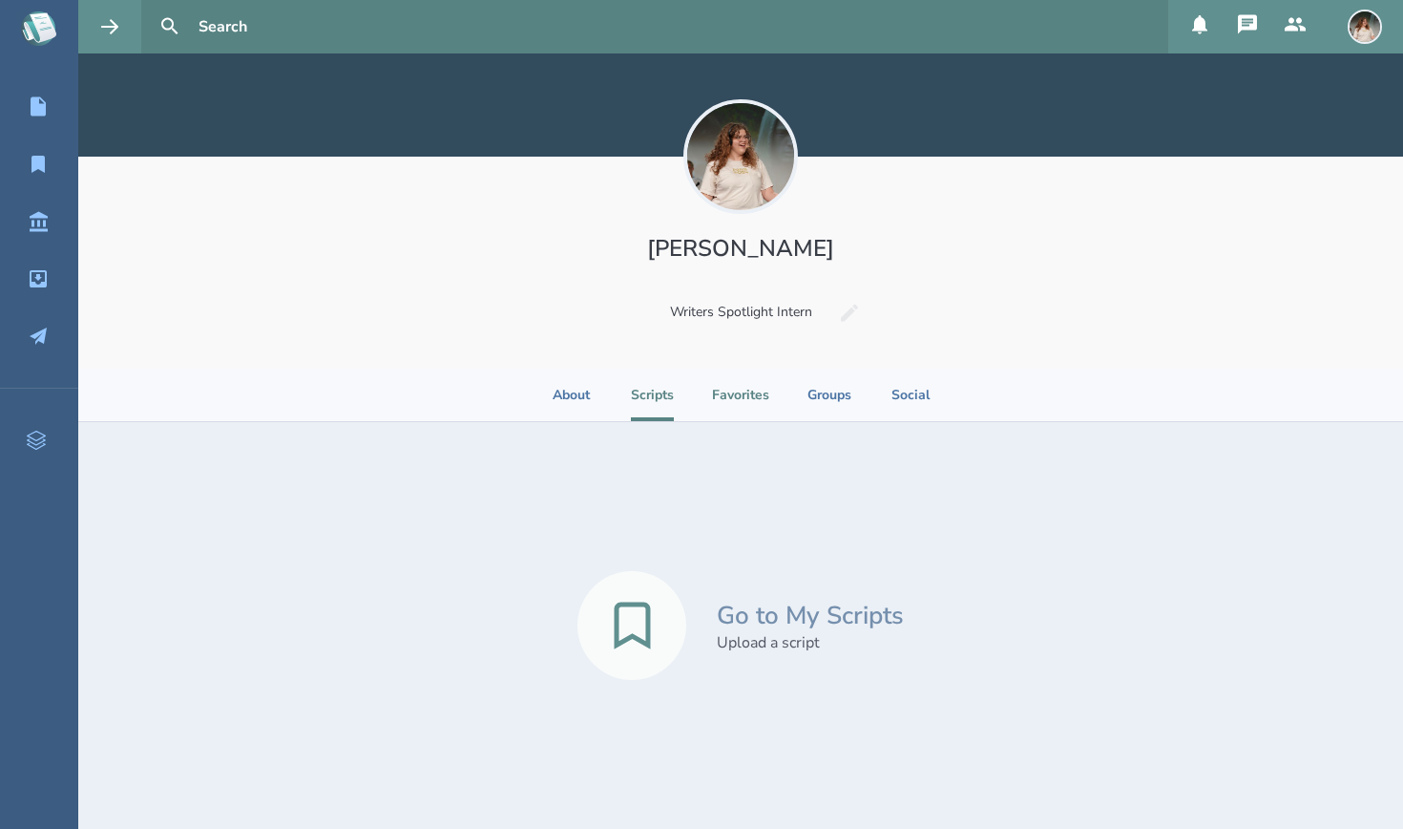
click at [636, 391] on li "Favorites" at bounding box center [740, 394] width 57 height 53
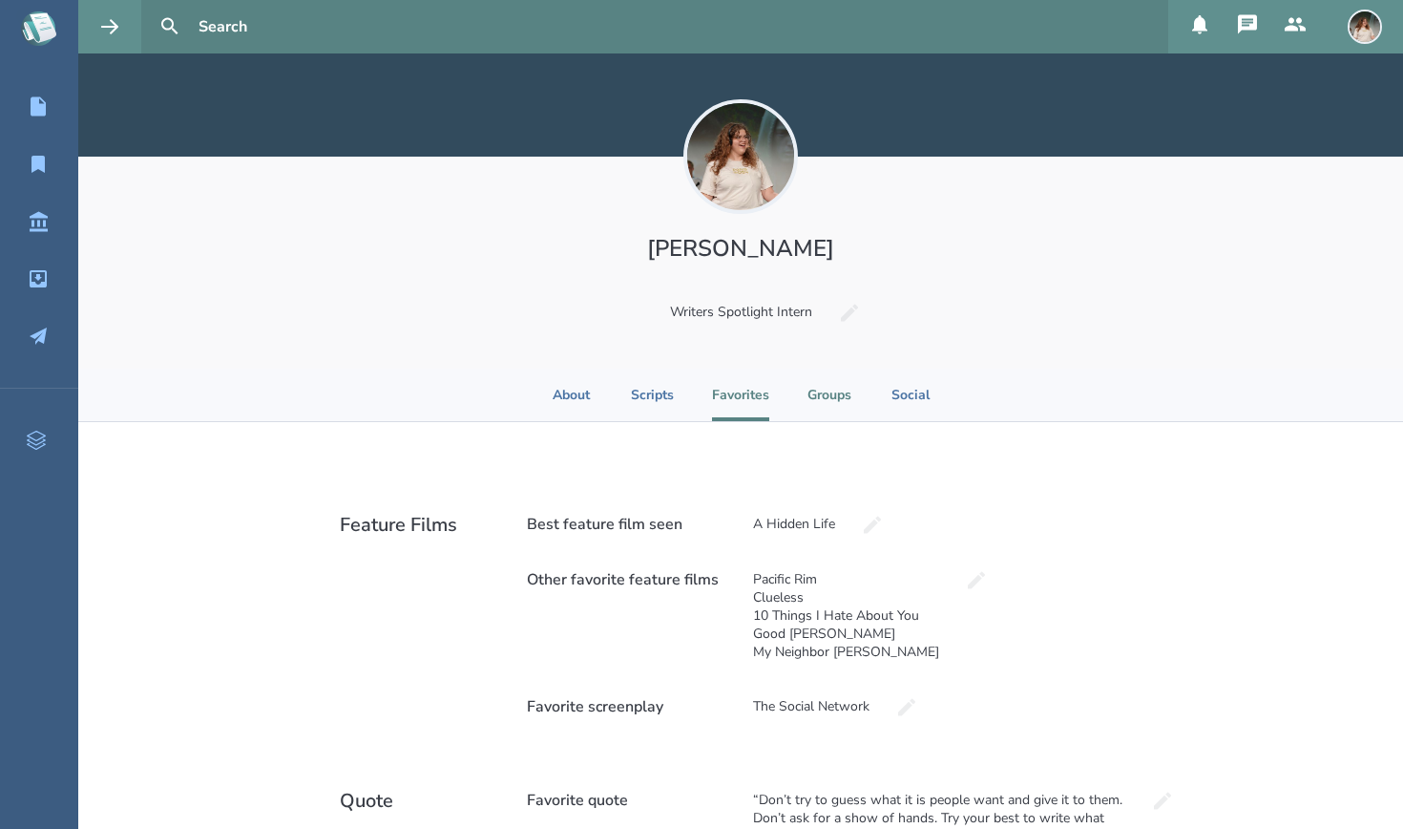
scroll to position [-1, 0]
click at [636, 386] on li "Groups" at bounding box center [830, 394] width 44 height 53
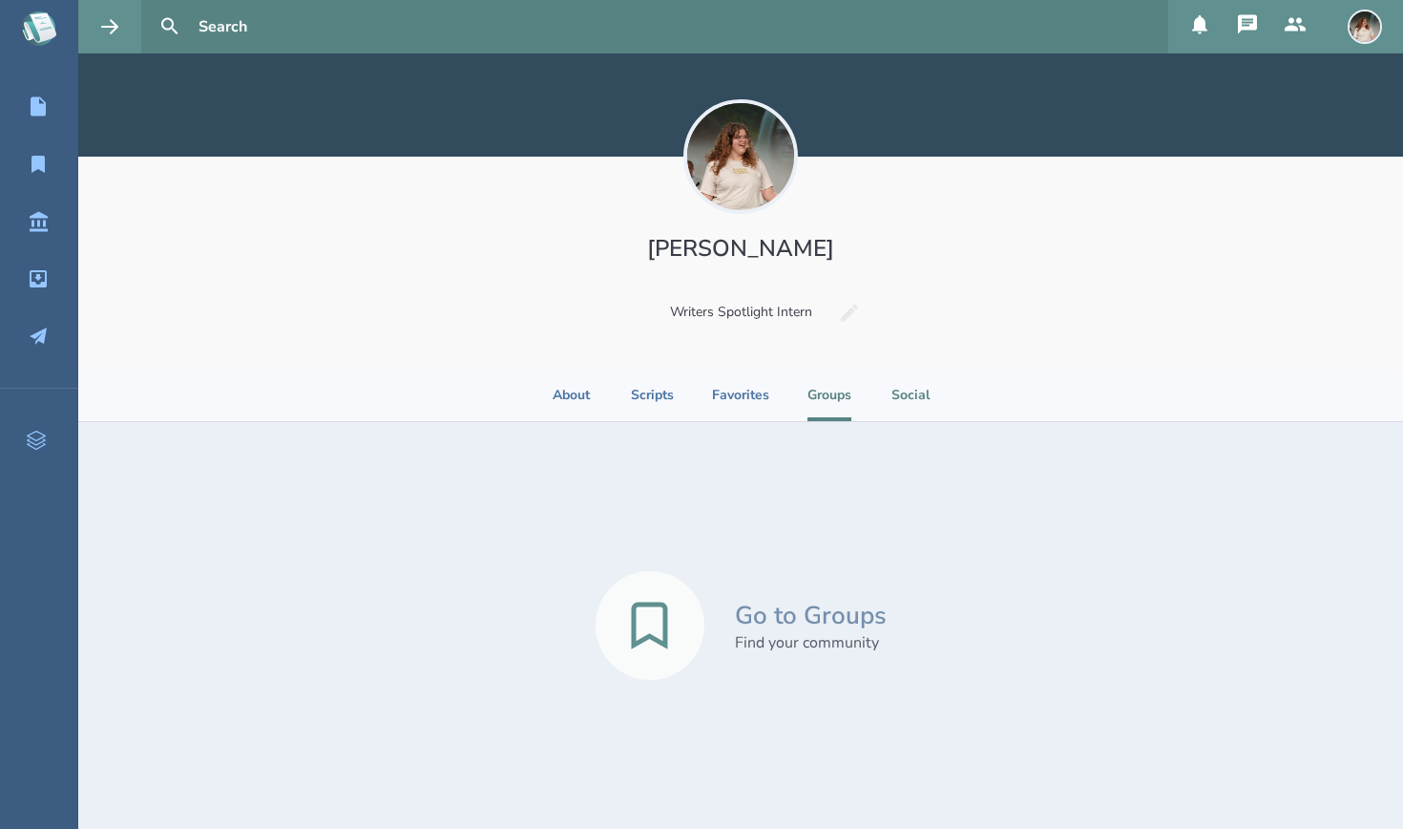
click at [636, 390] on li "Social" at bounding box center [911, 394] width 42 height 53
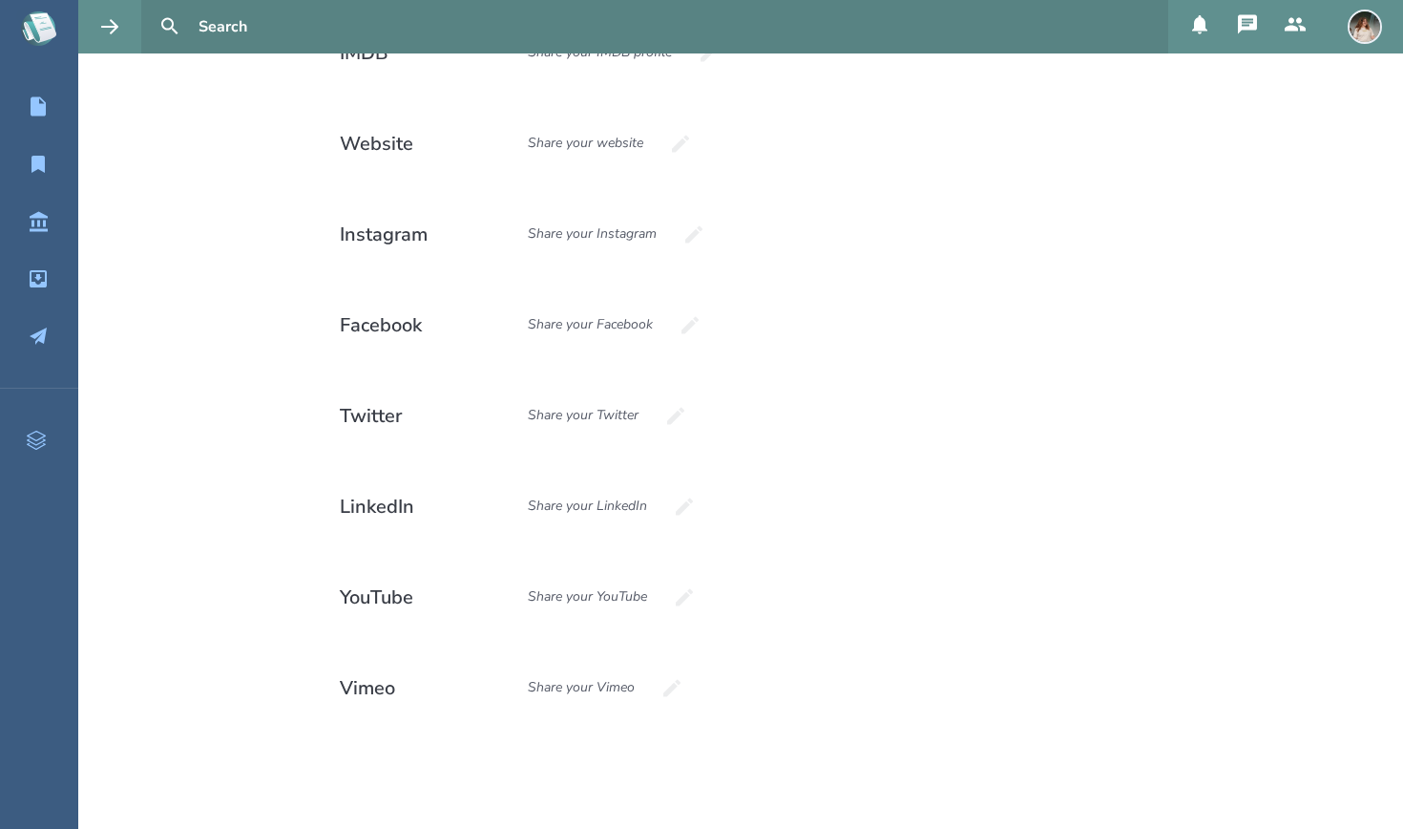
scroll to position [472, 0]
click at [572, 241] on div "Share your Instagram" at bounding box center [592, 234] width 161 height 52
click at [581, 228] on input at bounding box center [636, 234] width 248 height 52
type input "s_c_parsons"
click at [636, 237] on icon "submit" at bounding box center [789, 233] width 21 height 21
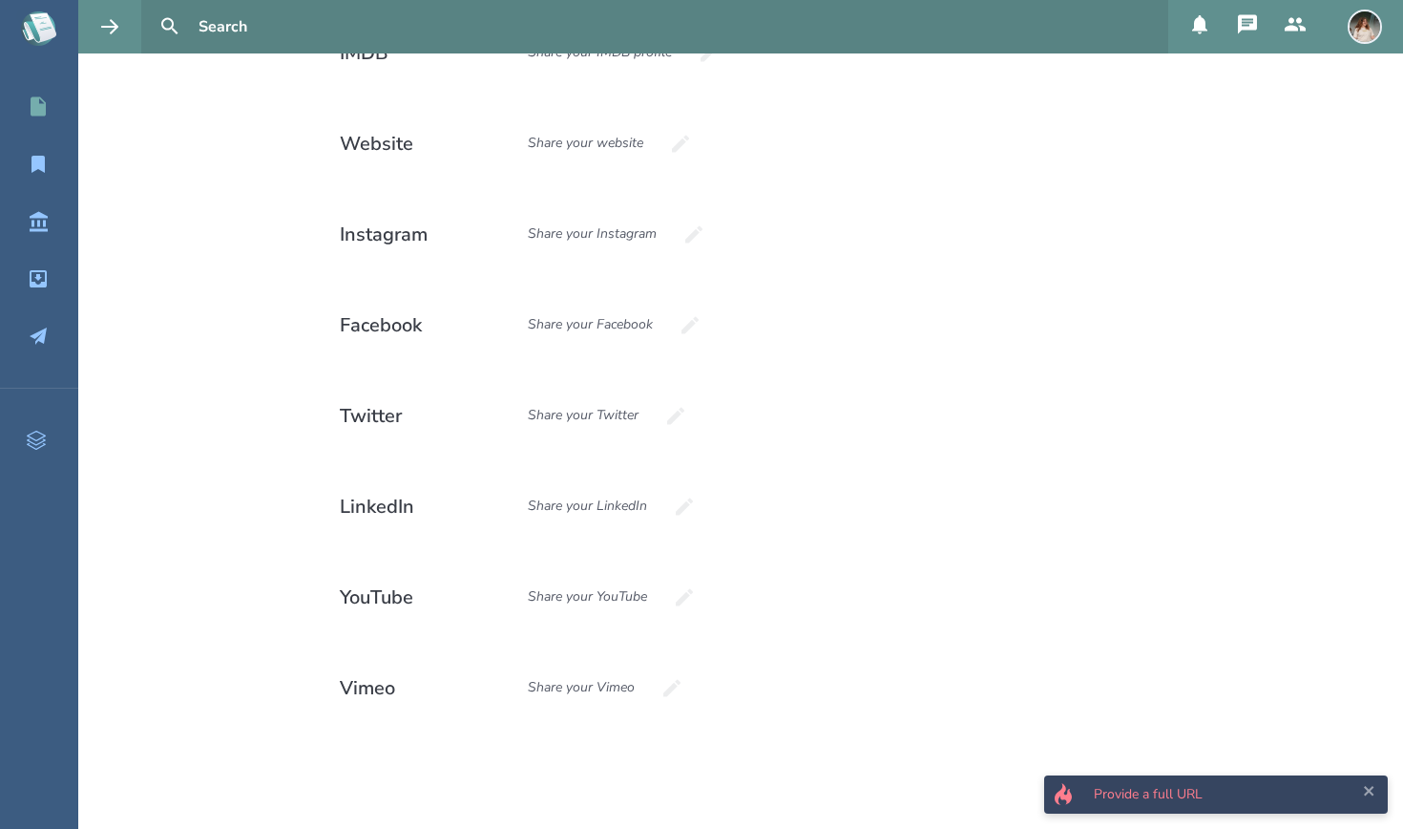
click at [43, 111] on icon at bounding box center [38, 106] width 15 height 19
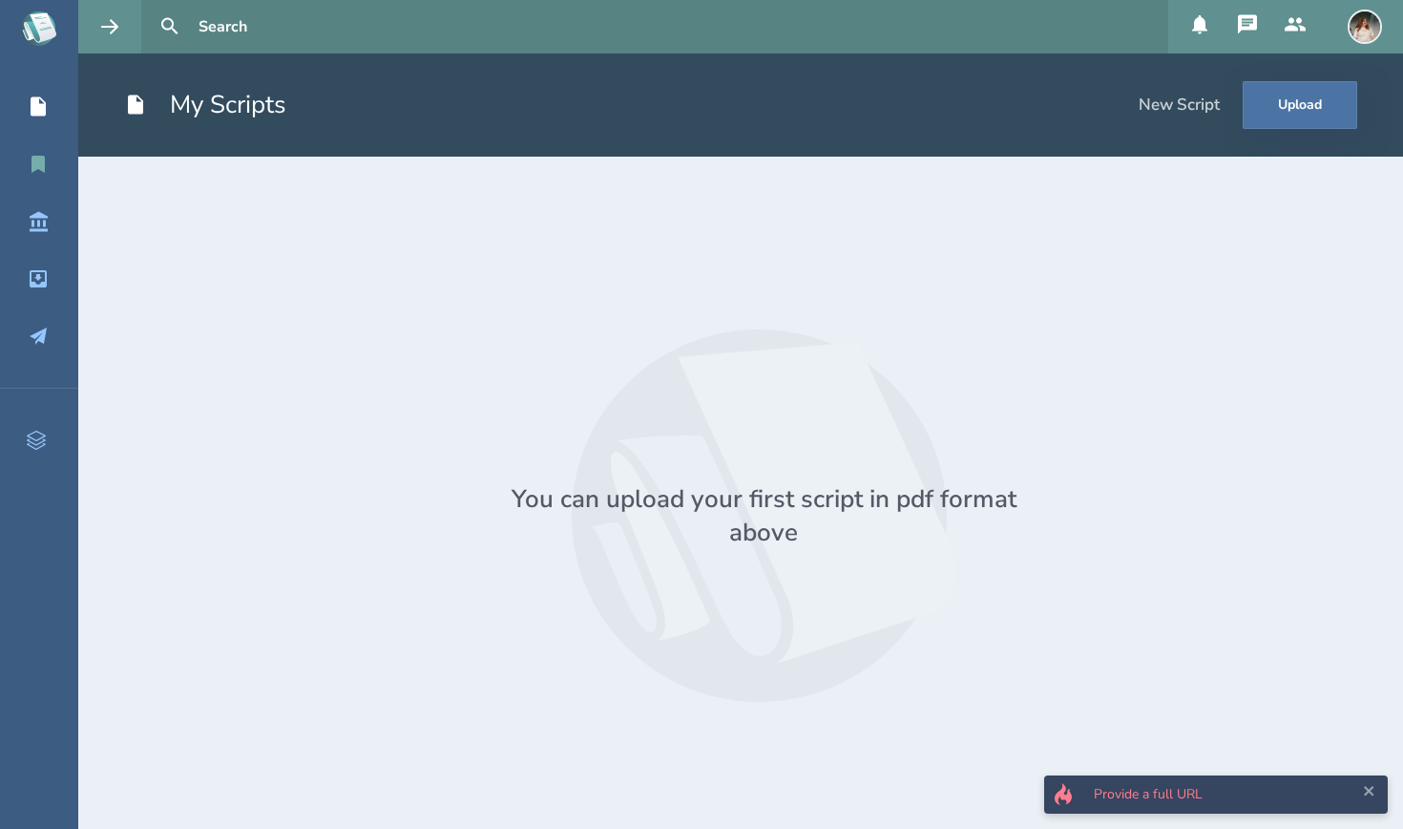
click at [38, 183] on link "My Reading List" at bounding box center [39, 164] width 78 height 42
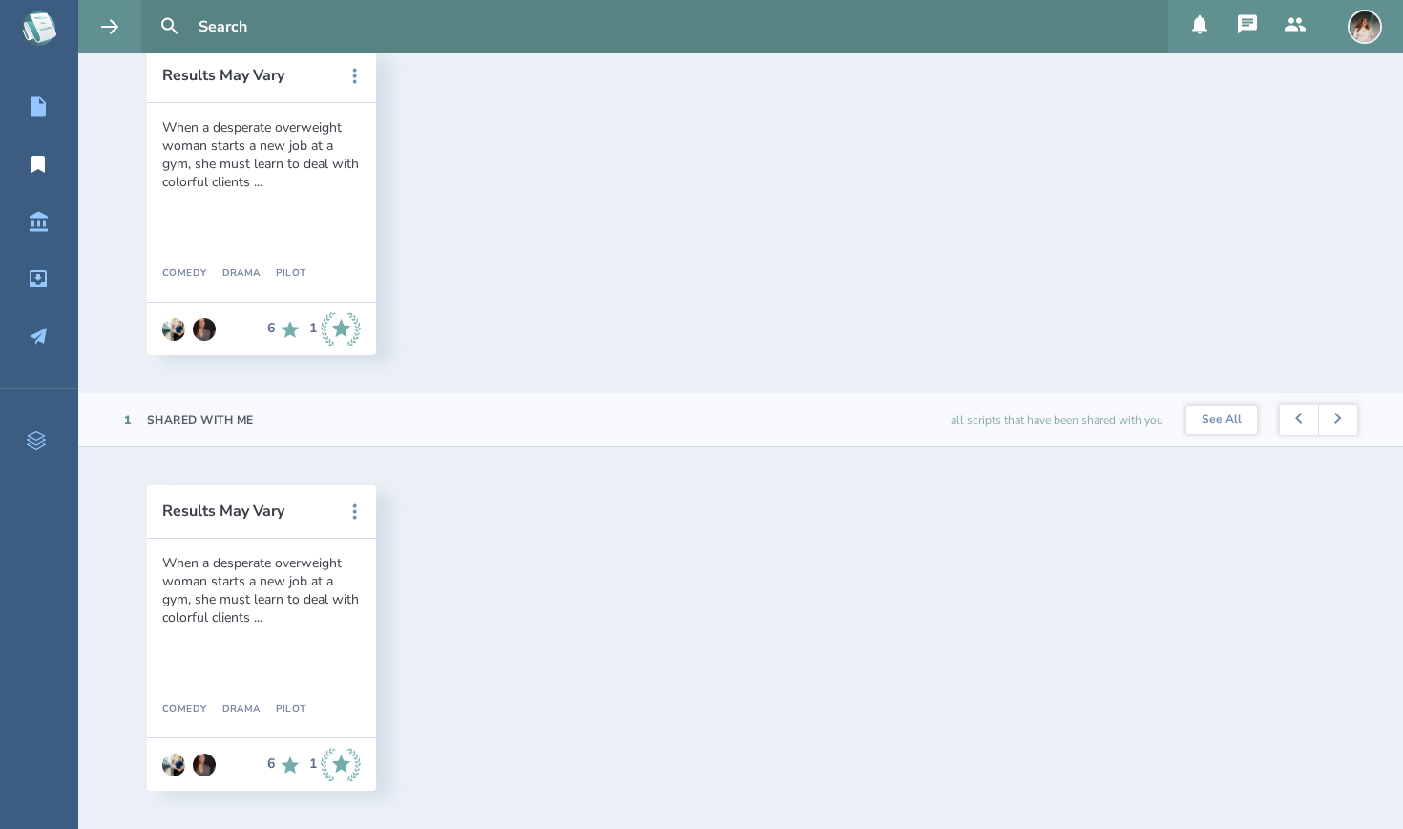
scroll to position [634, 0]
click at [36, 228] on icon at bounding box center [38, 221] width 23 height 23
